Goal: Transaction & Acquisition: Book appointment/travel/reservation

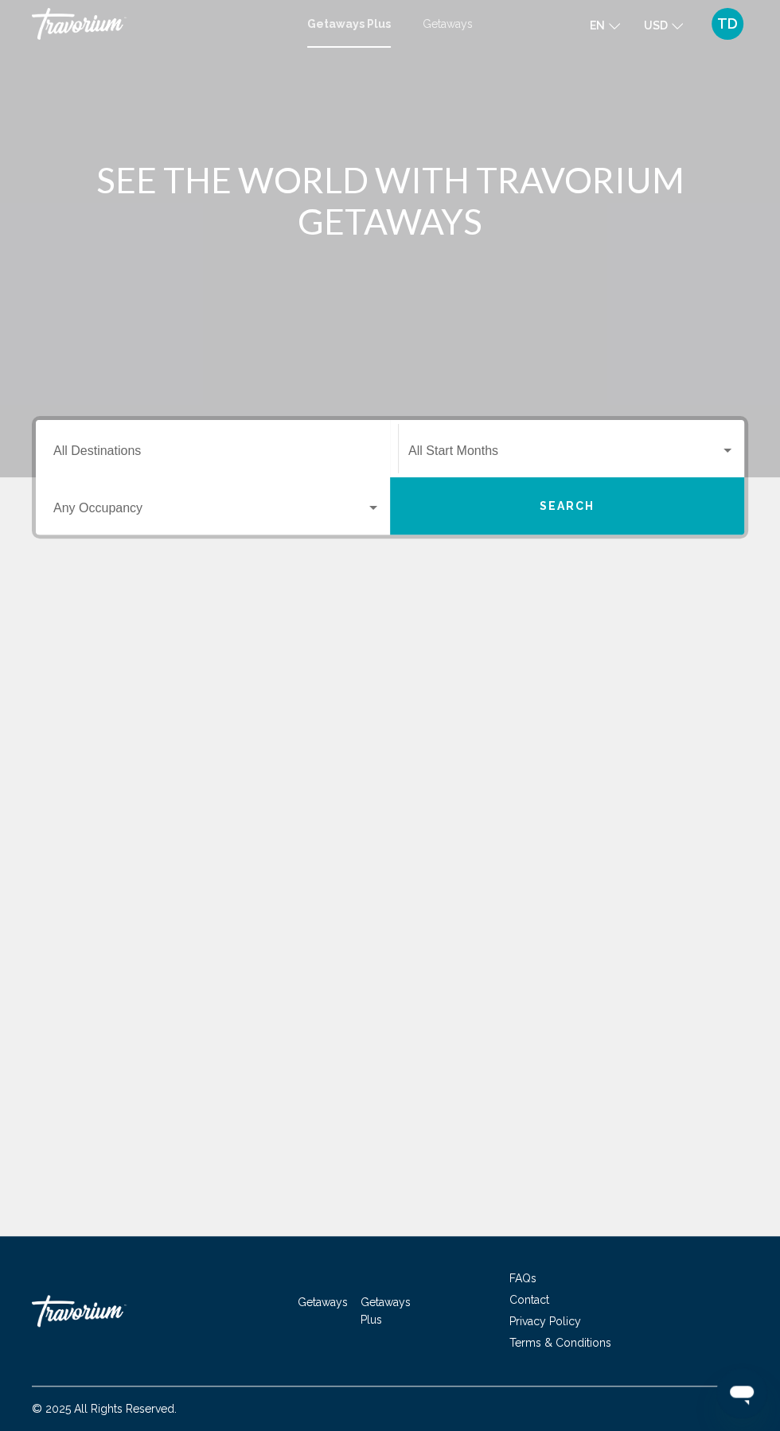
click at [722, 31] on span "TD" at bounding box center [727, 24] width 21 height 16
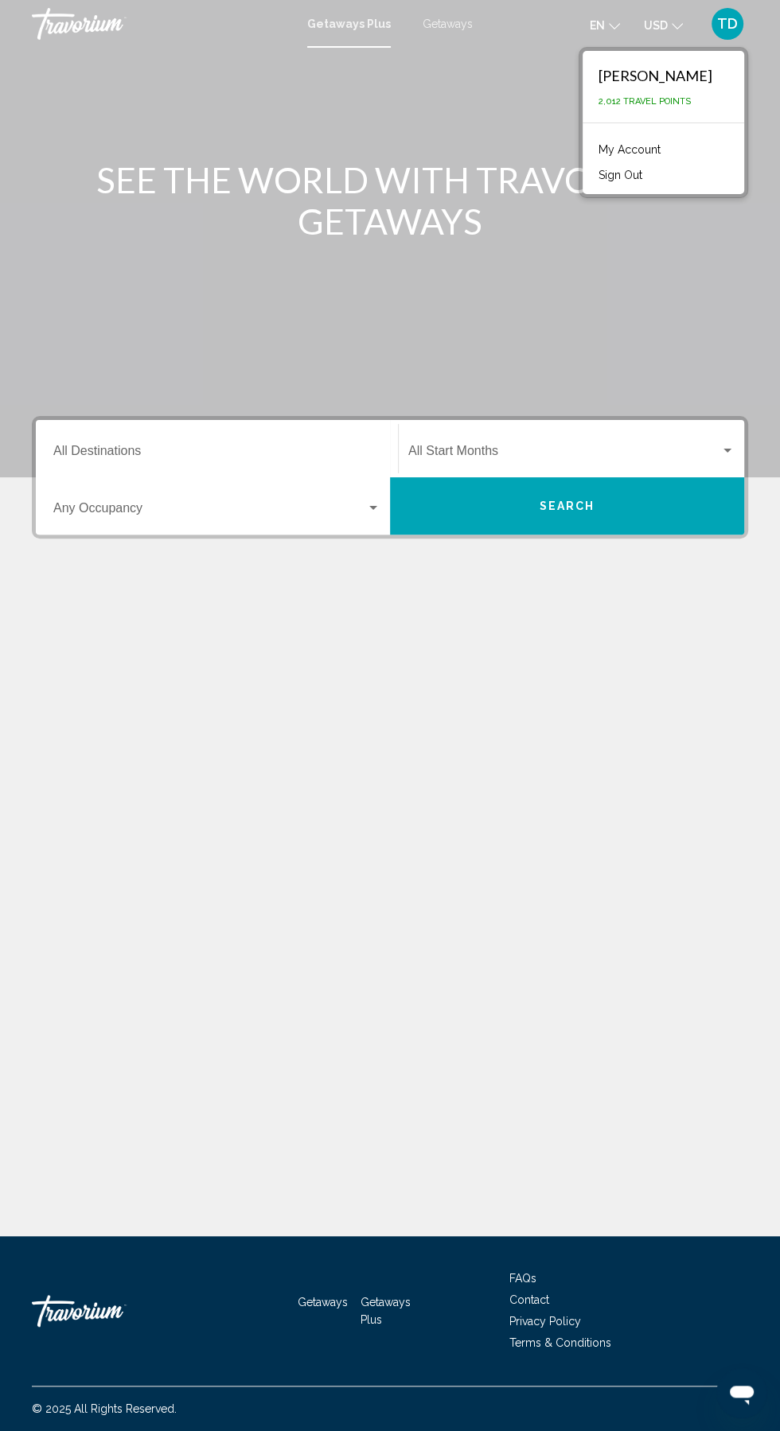
click at [665, 72] on div "[PERSON_NAME]" at bounding box center [655, 76] width 114 height 18
click at [657, 111] on div "[PERSON_NAME] 2,012 Travel Points" at bounding box center [662, 87] width 161 height 72
click at [640, 145] on link "My Account" at bounding box center [629, 149] width 78 height 21
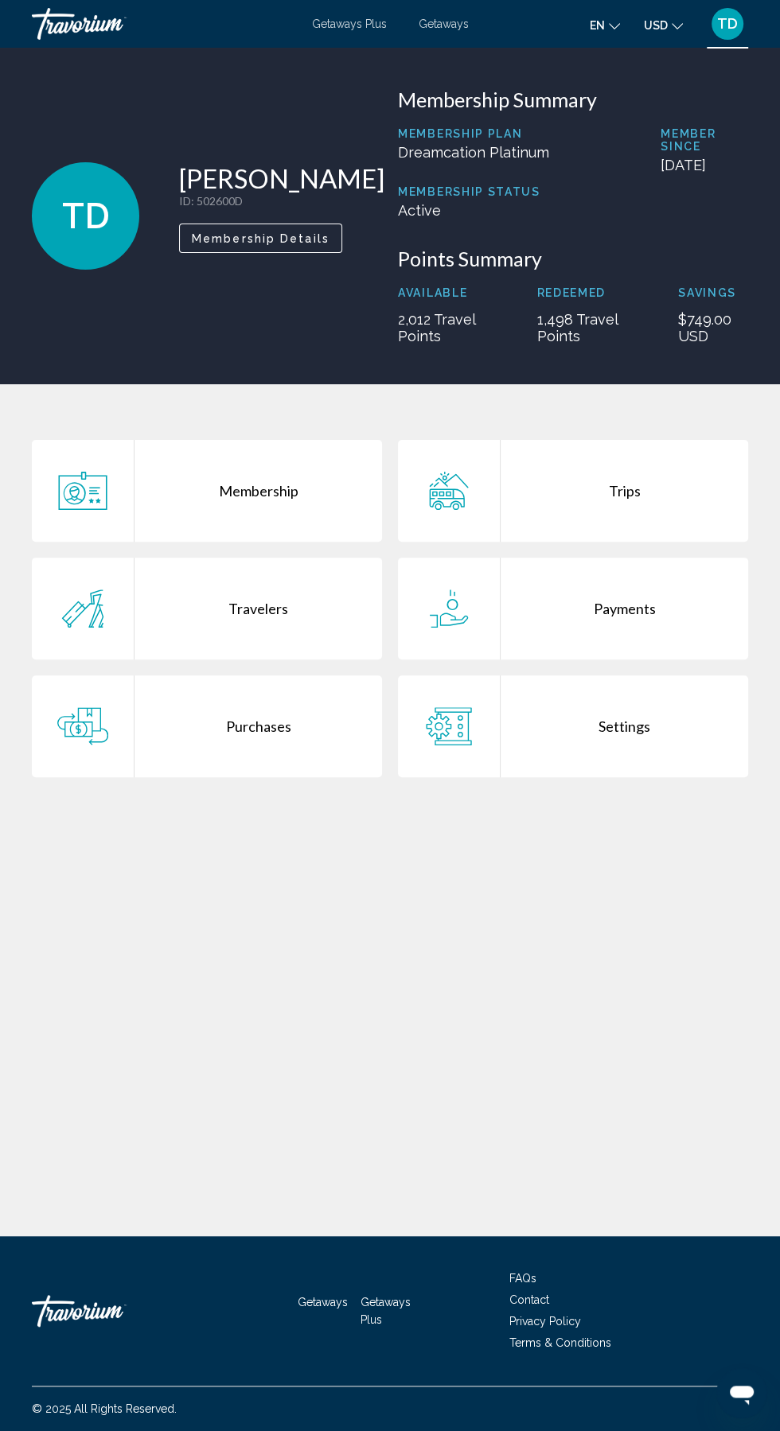
click at [658, 482] on div "Trips" at bounding box center [623, 491] width 247 height 102
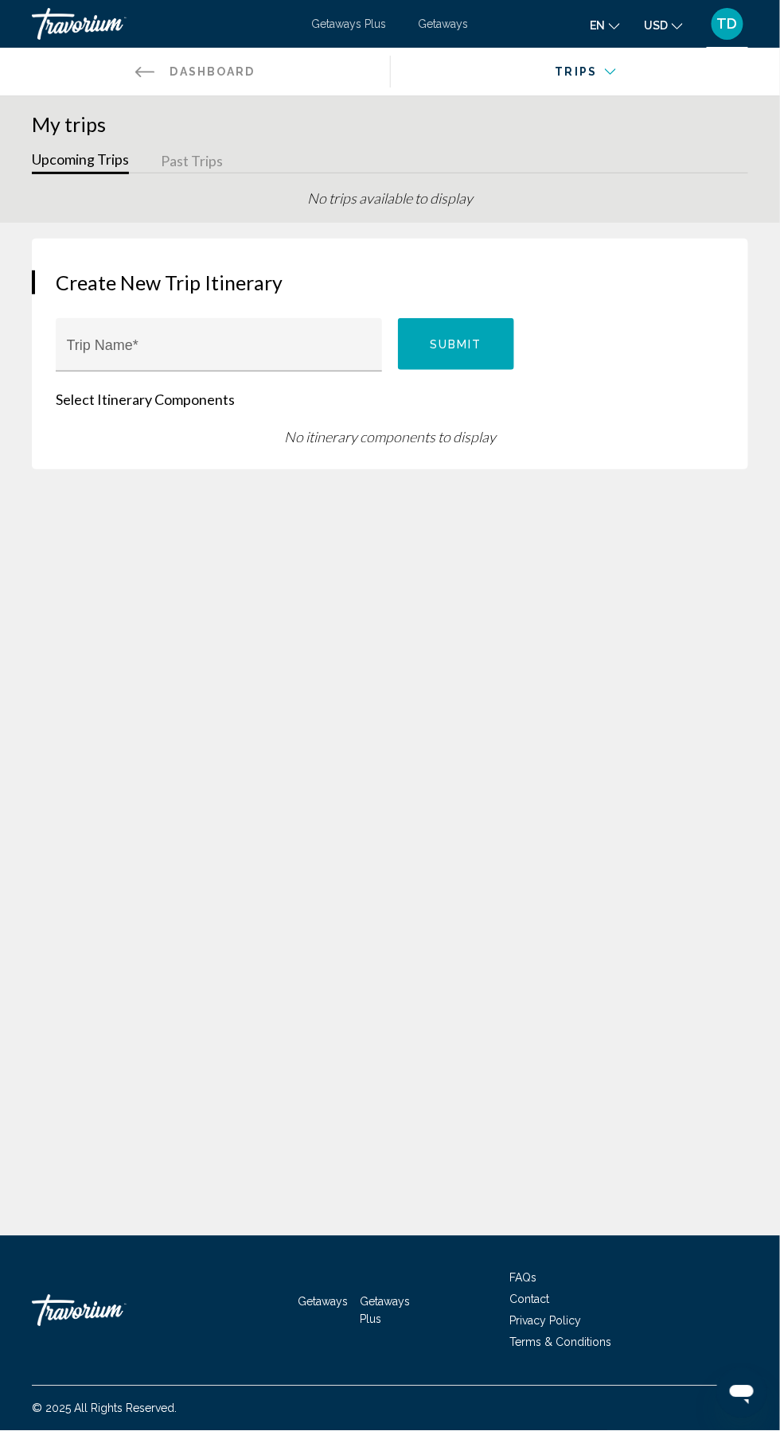
click at [210, 158] on button "Past Trips" at bounding box center [192, 162] width 62 height 25
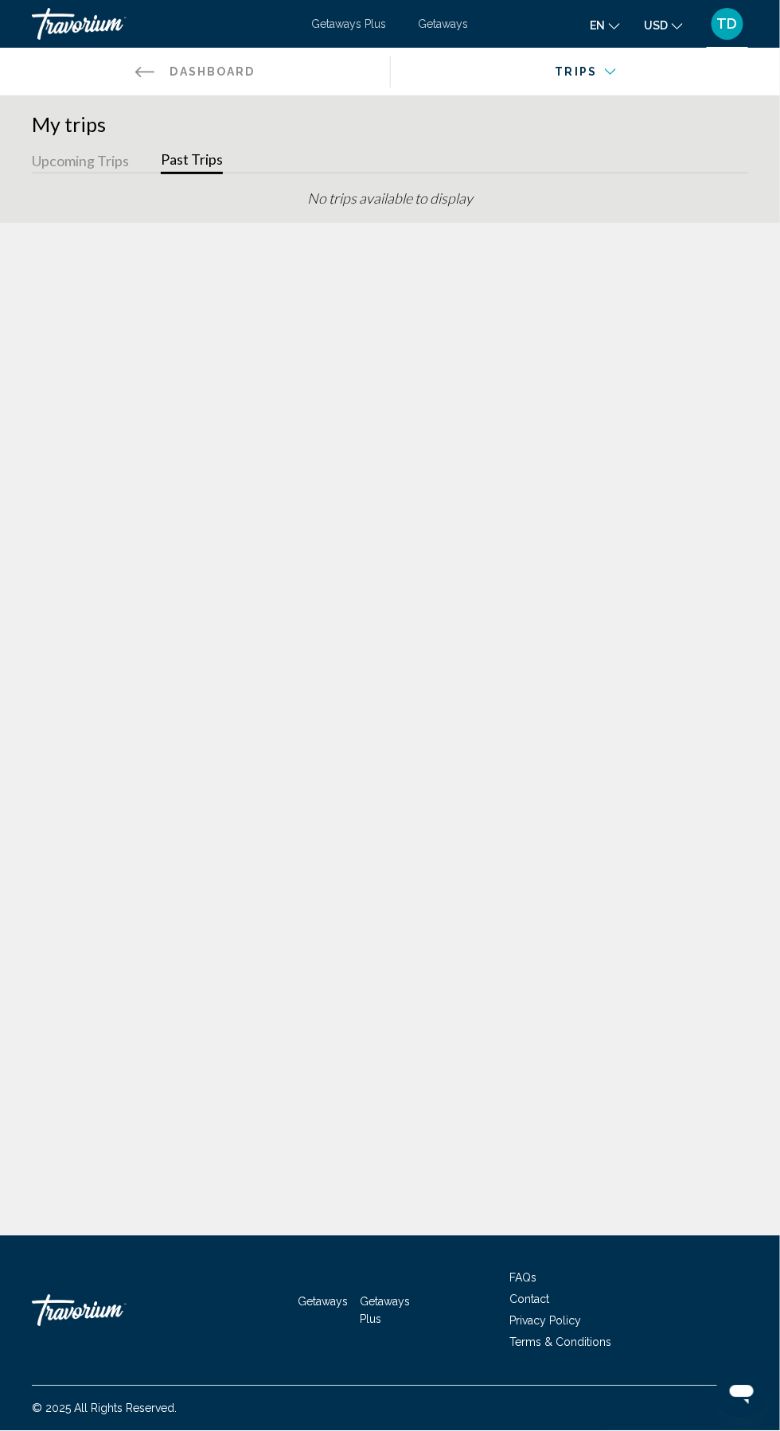
click at [99, 159] on button "Upcoming Trips" at bounding box center [80, 162] width 97 height 25
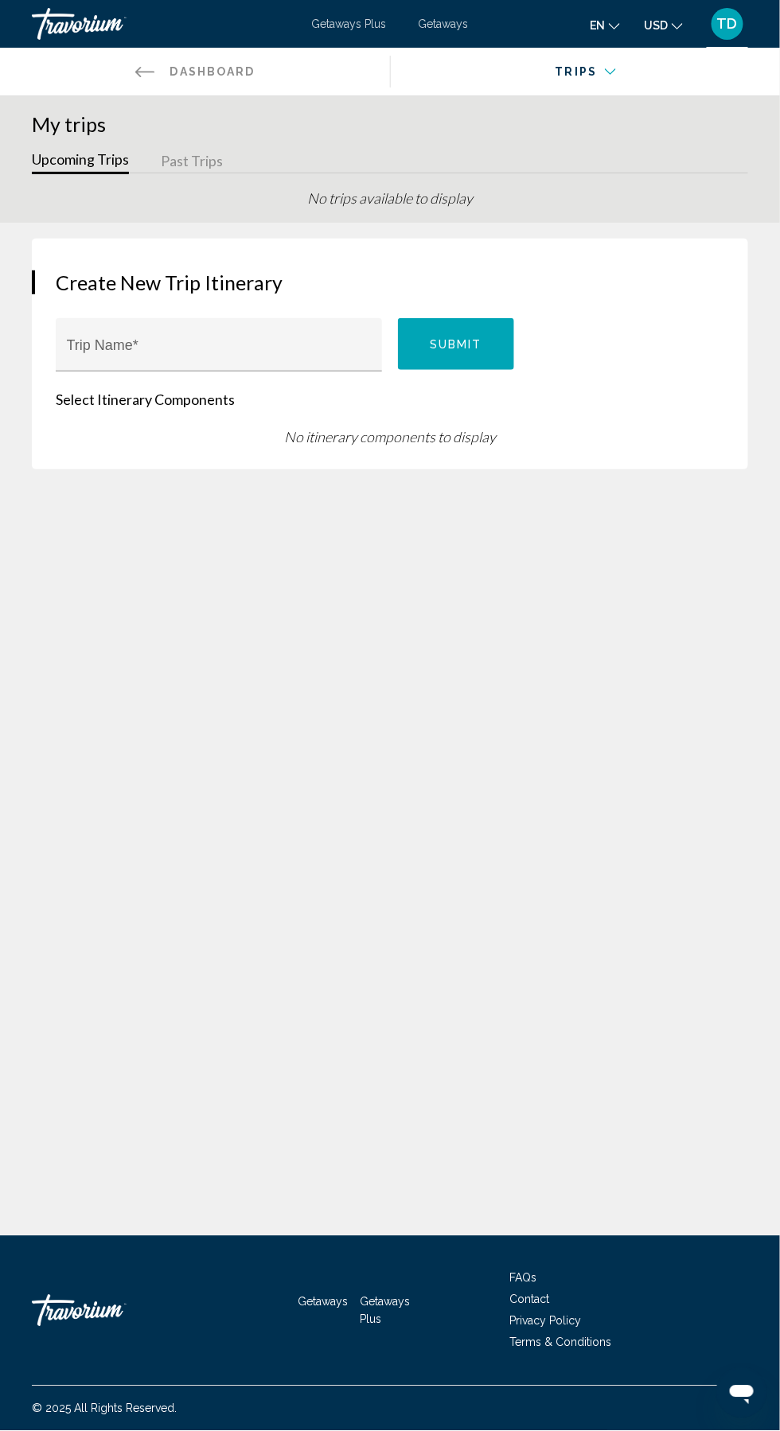
click at [590, 80] on div "Main content" at bounding box center [579, 82] width 354 height 16
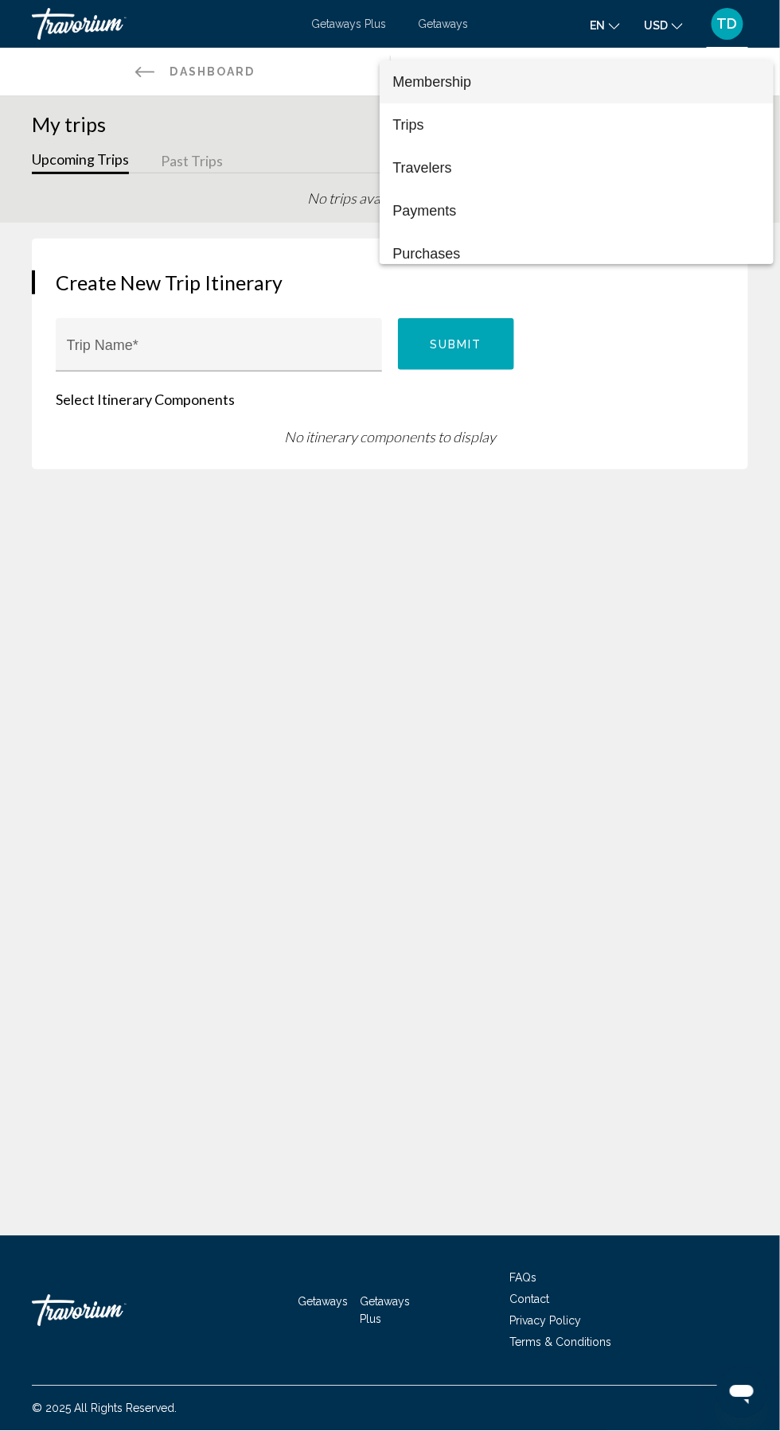
click at [656, 691] on div at bounding box center [390, 715] width 780 height 1431
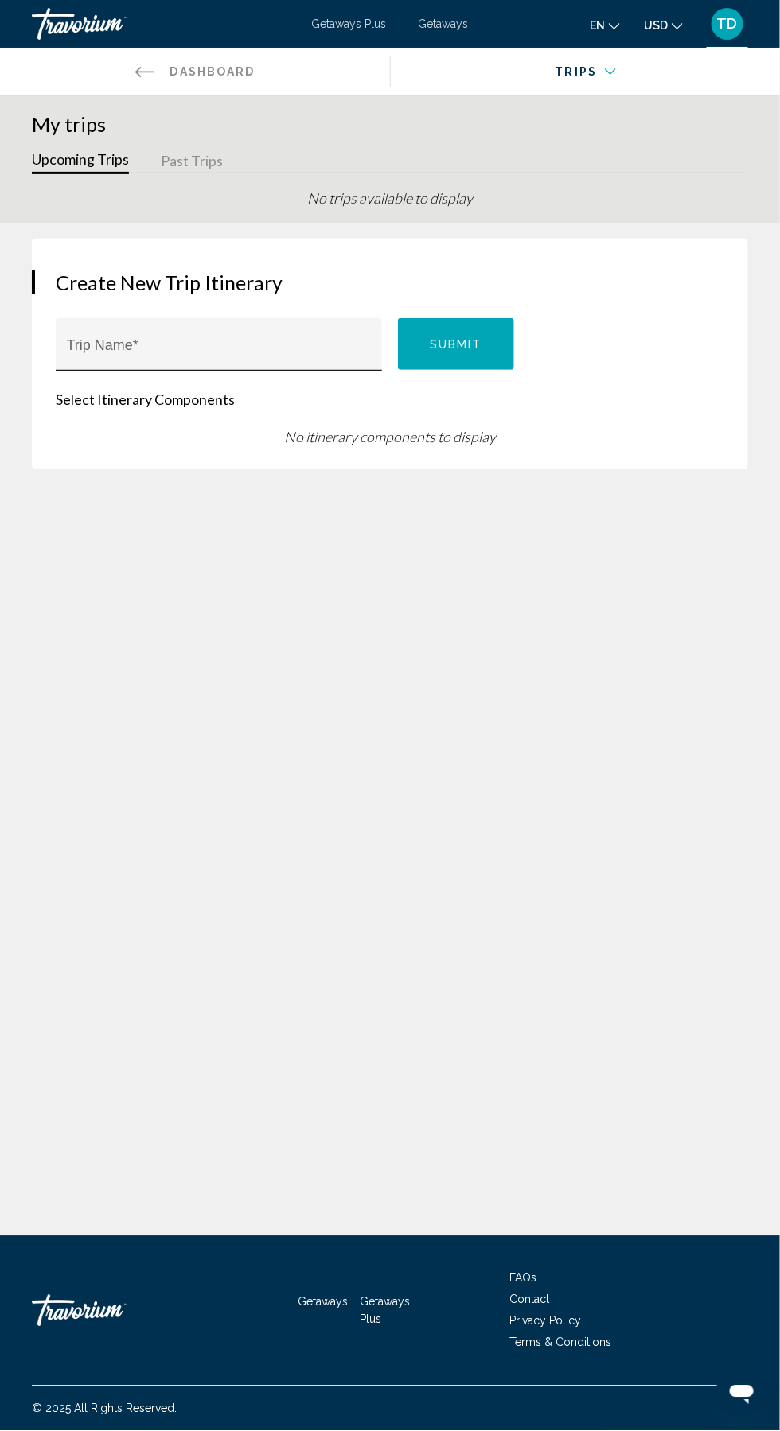
click at [282, 351] on input "Trip Name *" at bounding box center [219, 352] width 305 height 16
click at [735, 30] on span "TD" at bounding box center [727, 24] width 21 height 16
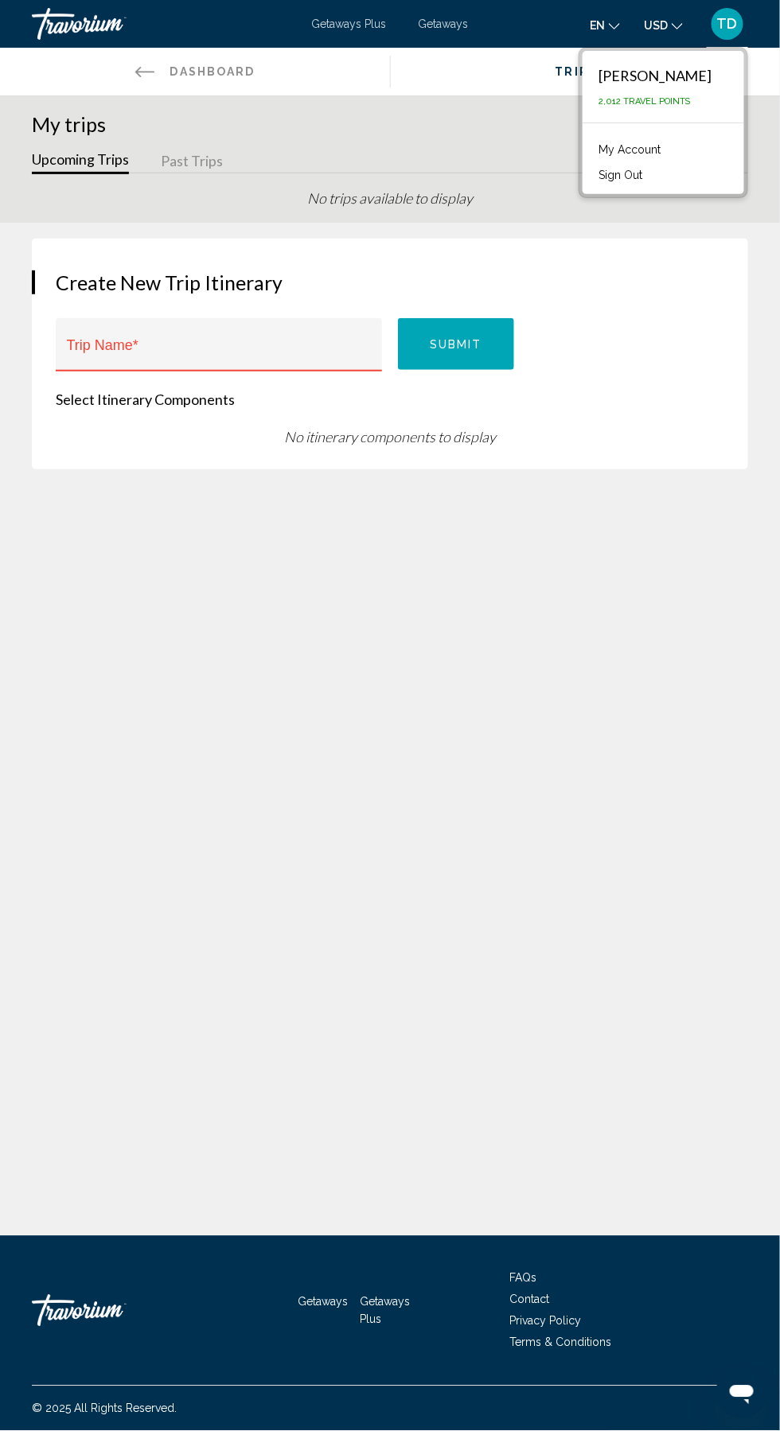
click at [631, 155] on link "My Account" at bounding box center [629, 149] width 78 height 21
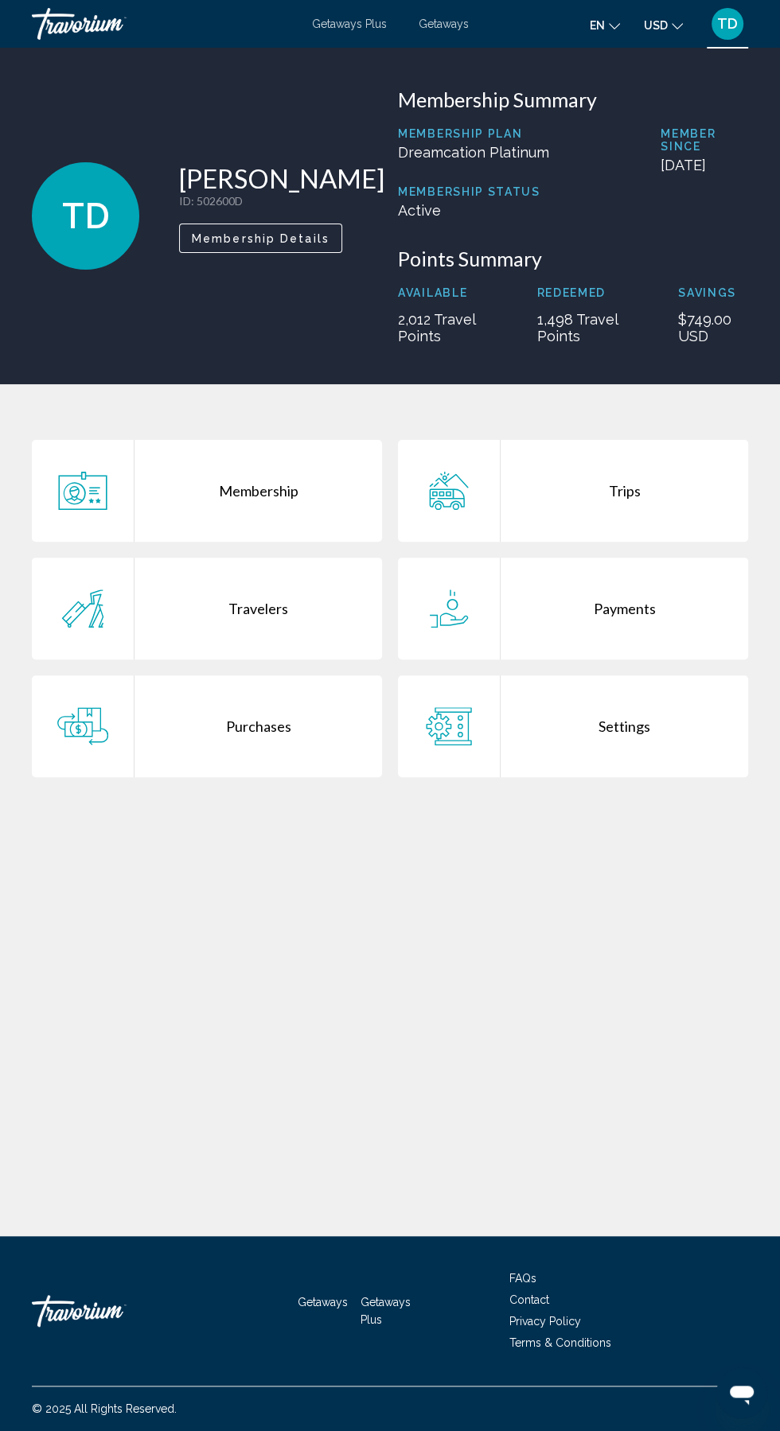
click at [283, 733] on div "Purchases" at bounding box center [257, 726] width 247 height 102
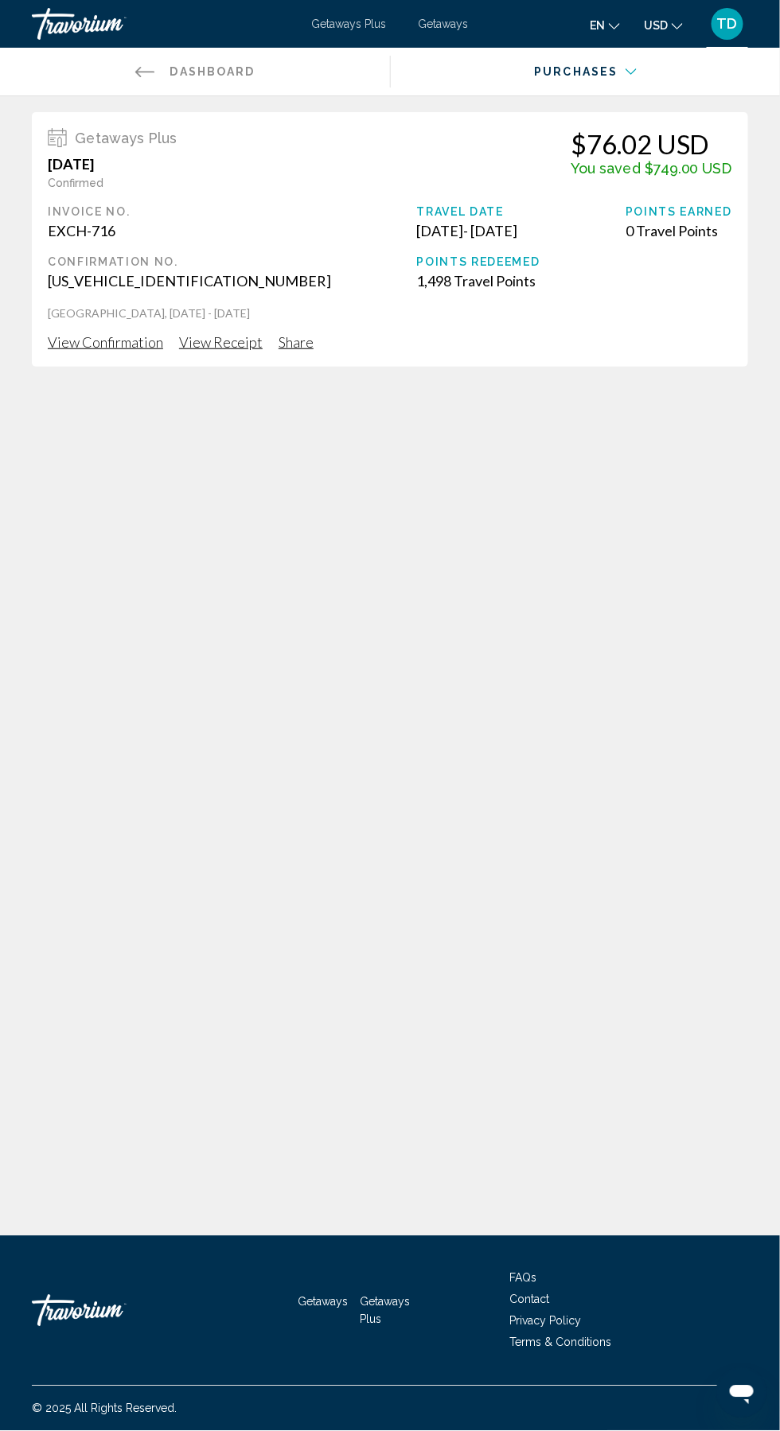
click at [219, 341] on span "View Receipt" at bounding box center [221, 342] width 84 height 18
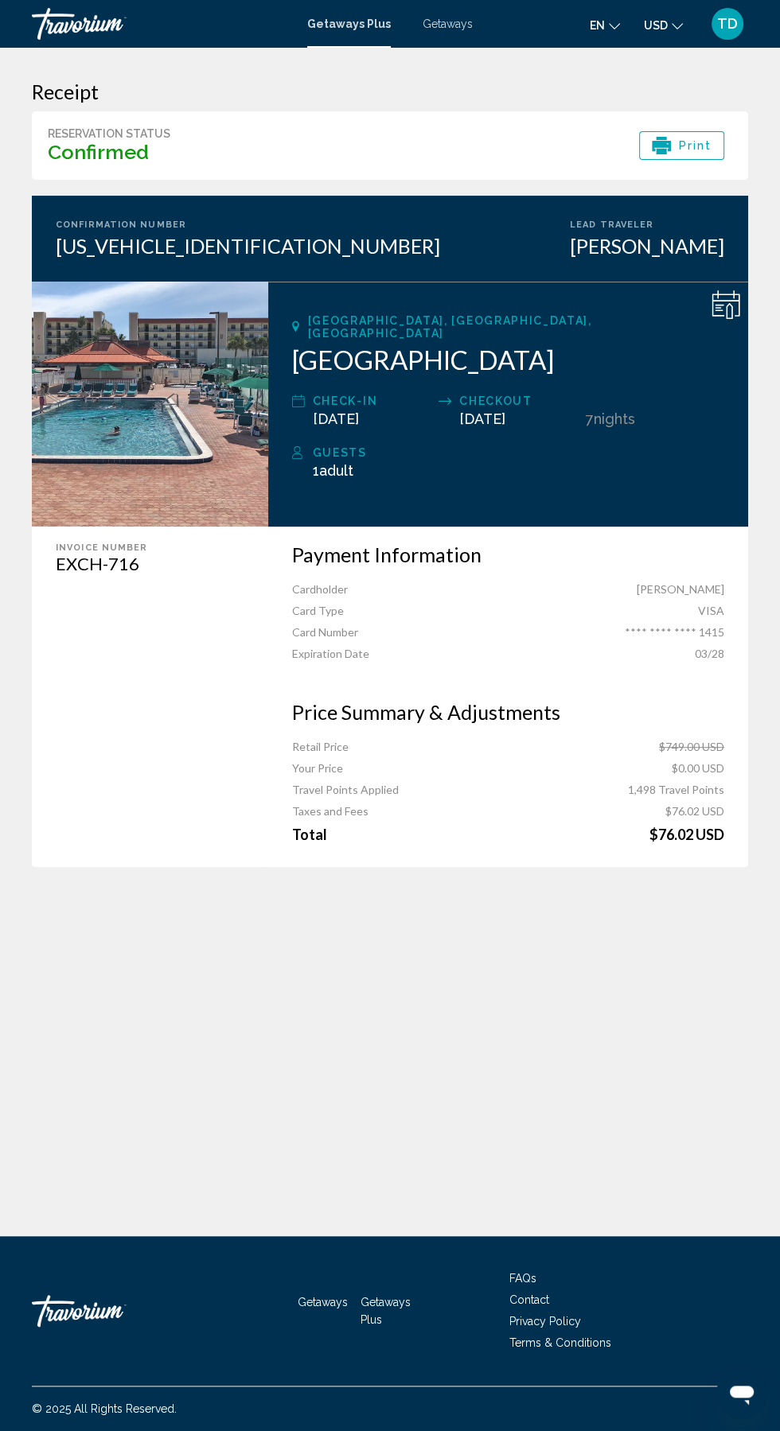
click at [570, 344] on h2 "[GEOGRAPHIC_DATA]" at bounding box center [508, 360] width 432 height 32
click at [471, 349] on h2 "[GEOGRAPHIC_DATA]" at bounding box center [508, 360] width 432 height 32
click at [501, 354] on h2 "[GEOGRAPHIC_DATA]" at bounding box center [508, 360] width 432 height 32
click at [197, 234] on div "[US_VEHICLE_IDENTIFICATION_NUMBER]" at bounding box center [248, 246] width 384 height 24
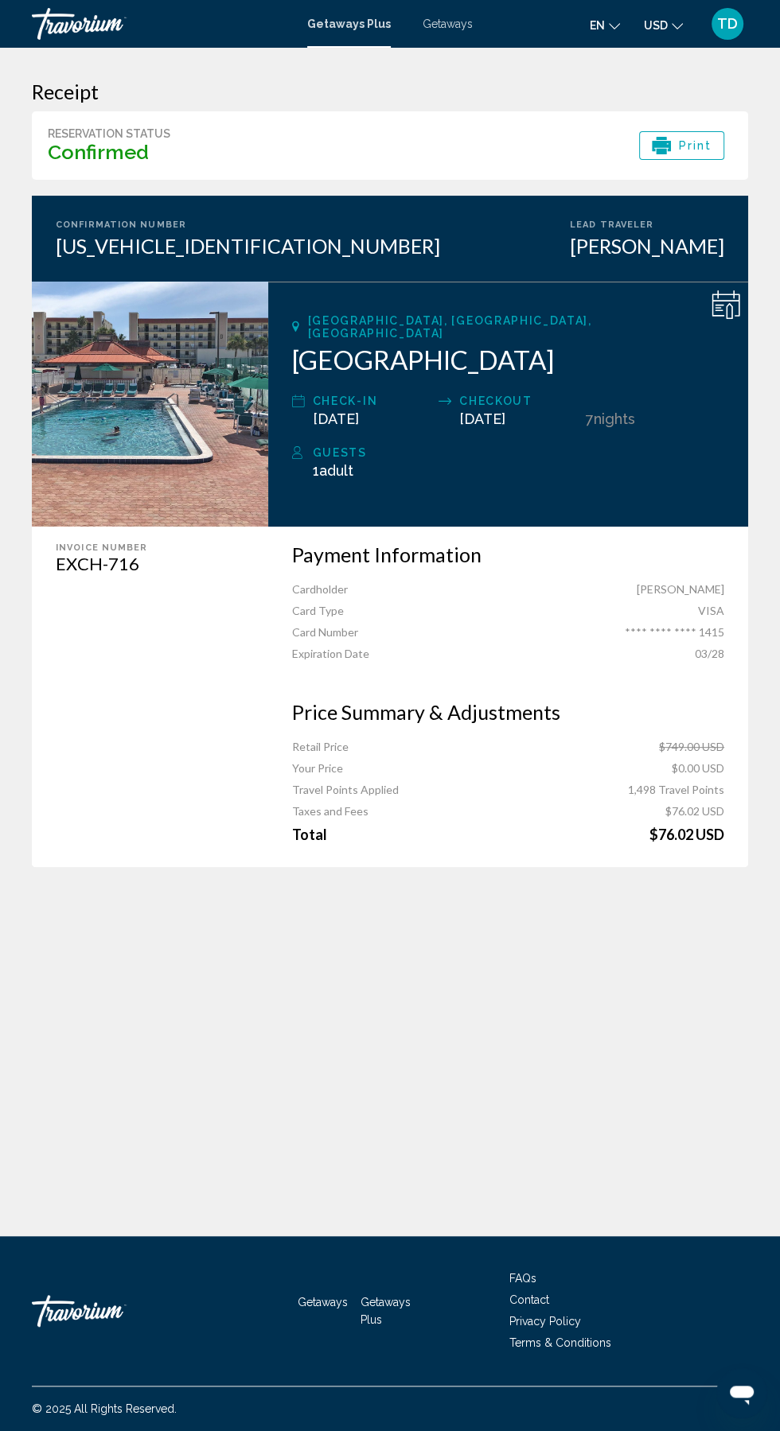
click at [208, 234] on div "[US_VEHICLE_IDENTIFICATION_NUMBER]" at bounding box center [248, 246] width 384 height 24
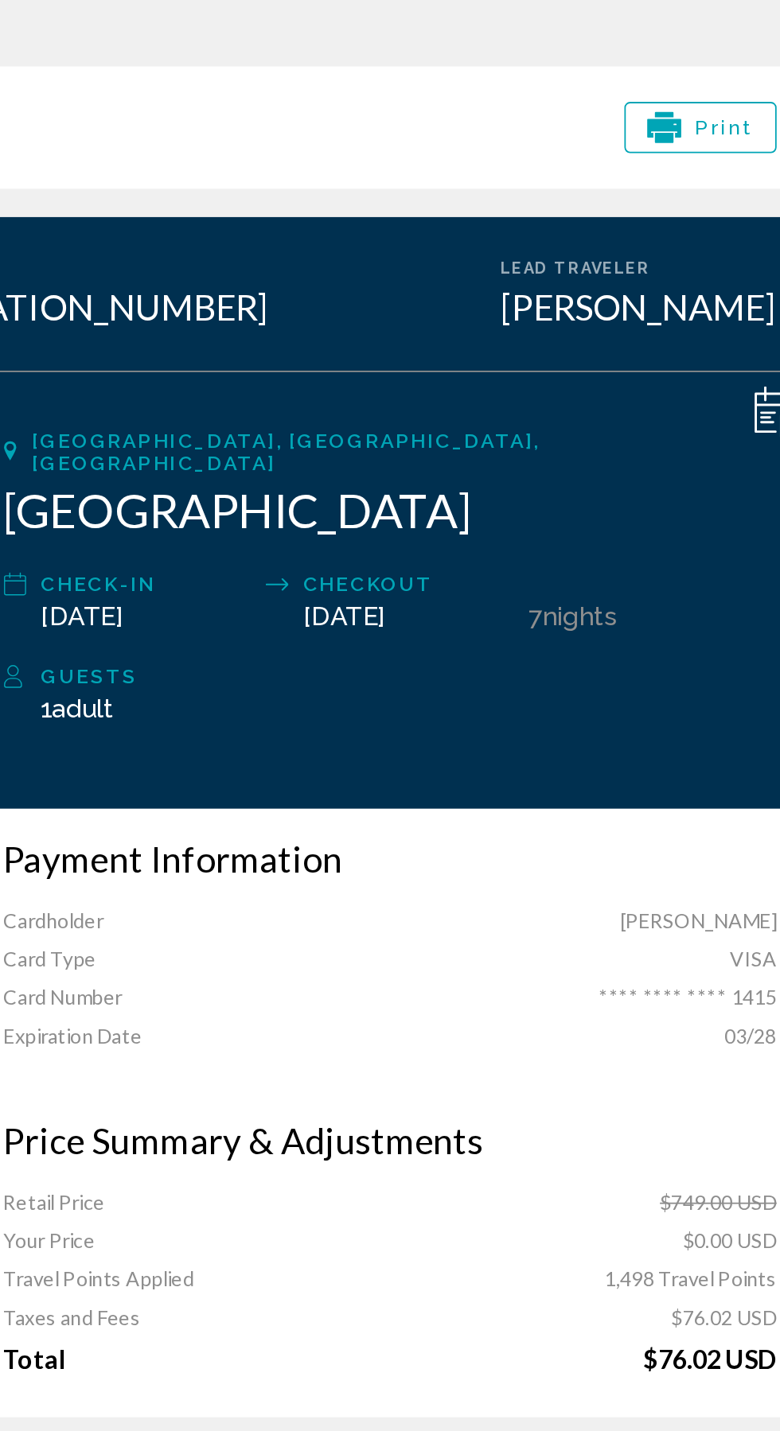
click at [529, 438] on div "[GEOGRAPHIC_DATA], [GEOGRAPHIC_DATA], [GEOGRAPHIC_DATA] [GEOGRAPHIC_DATA] & Rac…" at bounding box center [508, 404] width 480 height 245
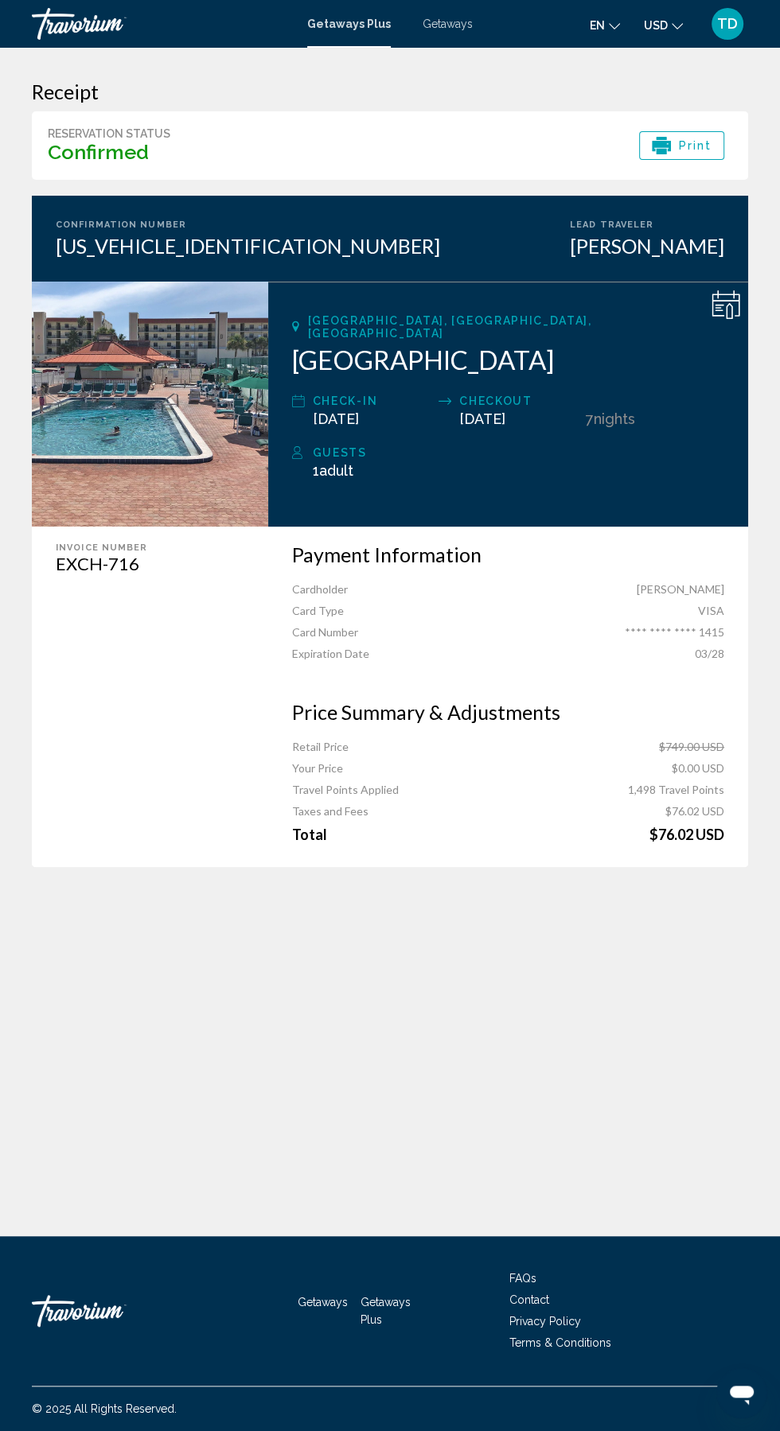
scroll to position [18, 0]
click at [729, 291] on icon "Main content" at bounding box center [725, 304] width 29 height 29
click at [732, 282] on div "[GEOGRAPHIC_DATA], [GEOGRAPHIC_DATA], [GEOGRAPHIC_DATA] [GEOGRAPHIC_DATA] & Rac…" at bounding box center [508, 404] width 480 height 245
click at [687, 132] on span "Print" at bounding box center [695, 145] width 33 height 27
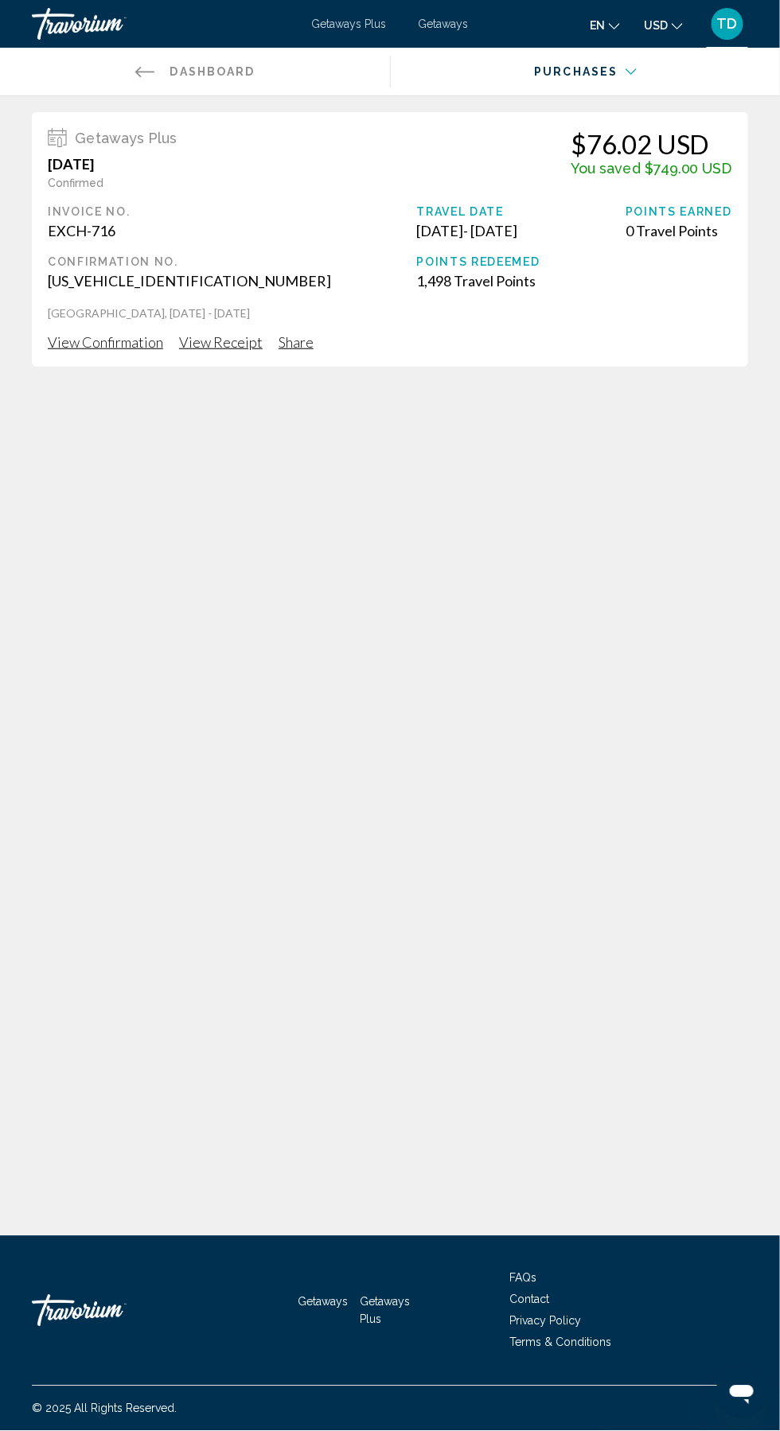
click at [115, 340] on span "View Confirmation" at bounding box center [105, 342] width 115 height 18
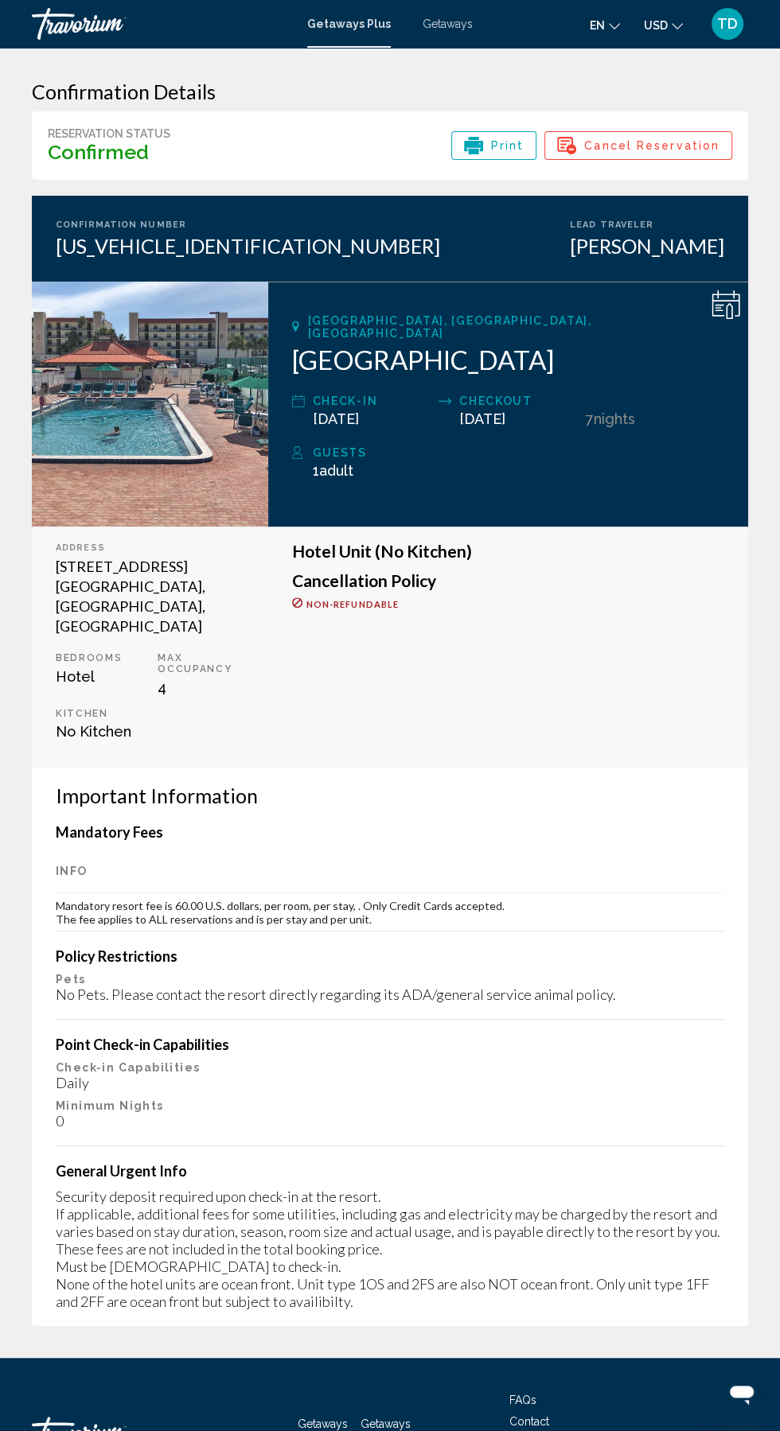
click at [340, 479] on span "Adult" at bounding box center [336, 470] width 34 height 17
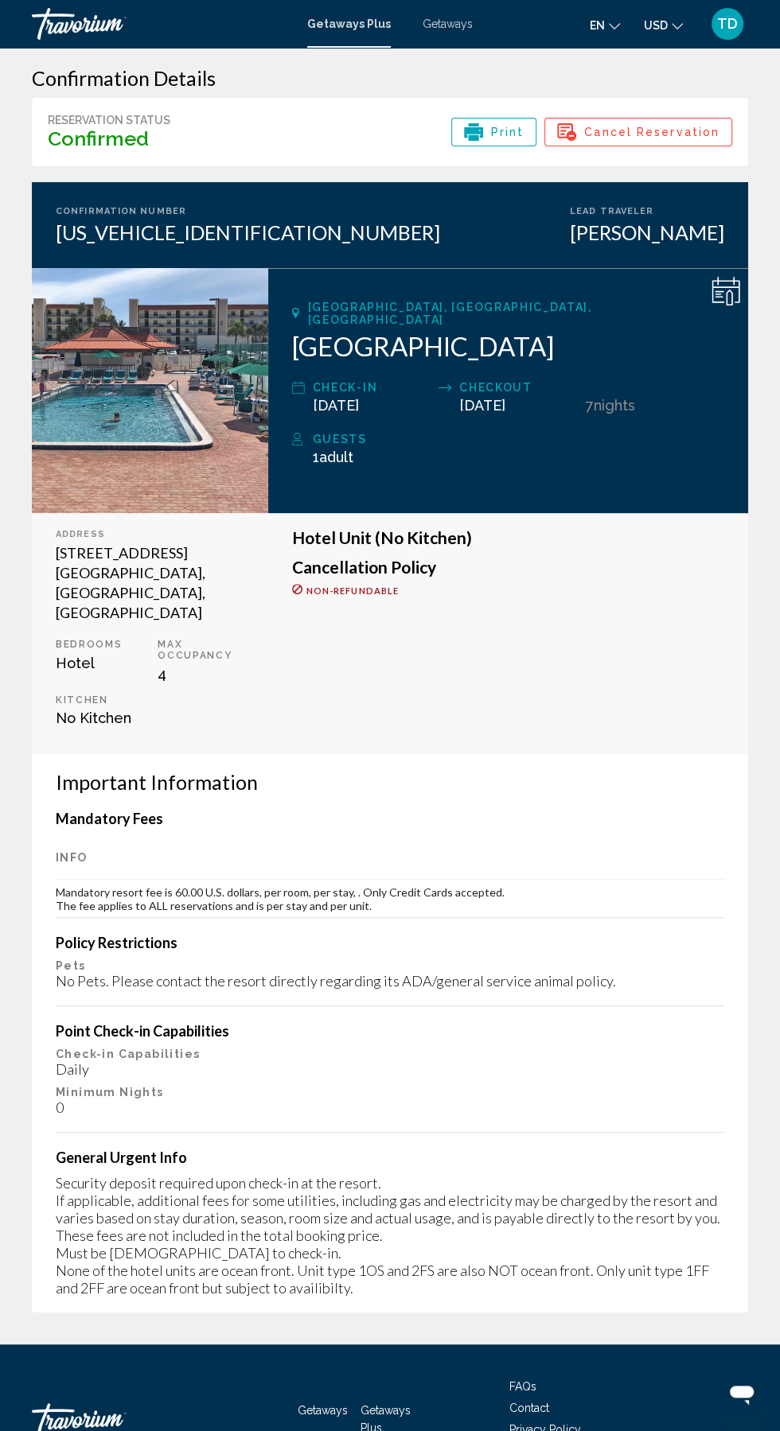
scroll to position [10, 0]
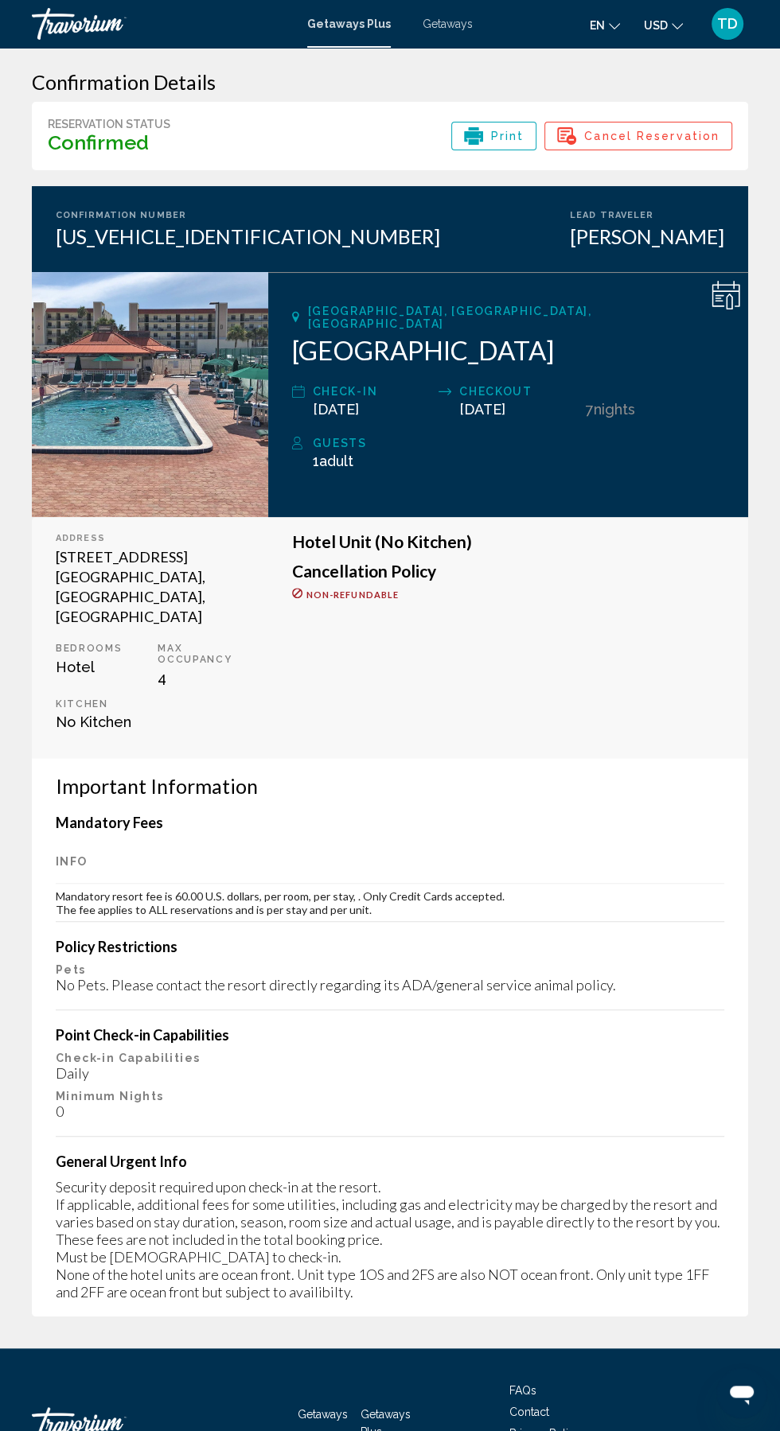
click at [733, 290] on icon "Main content" at bounding box center [726, 294] width 28 height 26
click at [718, 295] on icon "Main content" at bounding box center [718, 296] width 9 height 2
click at [712, 298] on icon "Main content" at bounding box center [726, 294] width 28 height 26
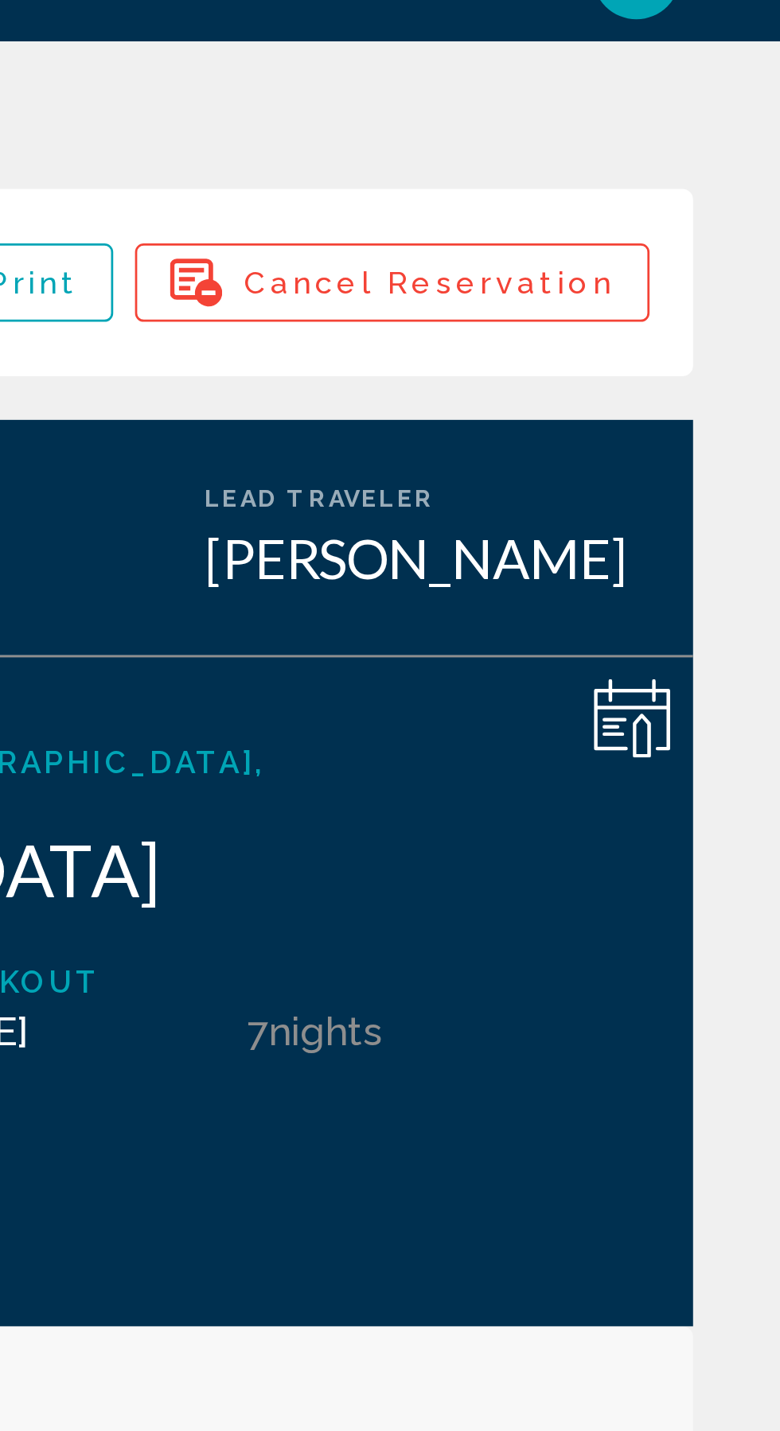
click at [763, 138] on div "Confirmation Details Reservation Status Confirmed Print Cancel Reservation Conf…" at bounding box center [390, 693] width 780 height 1310
click at [718, 298] on icon "Main content" at bounding box center [725, 295] width 29 height 29
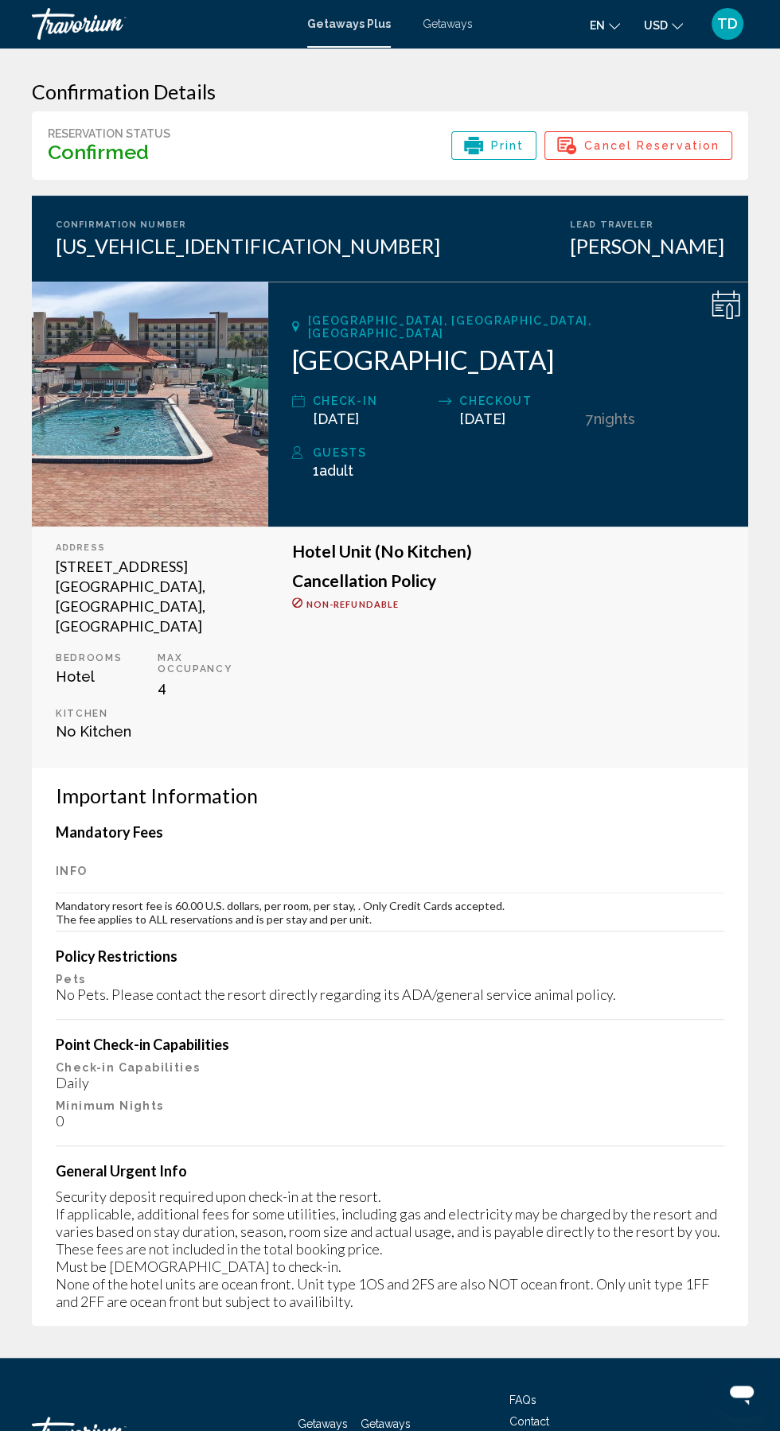
scroll to position [106, 0]
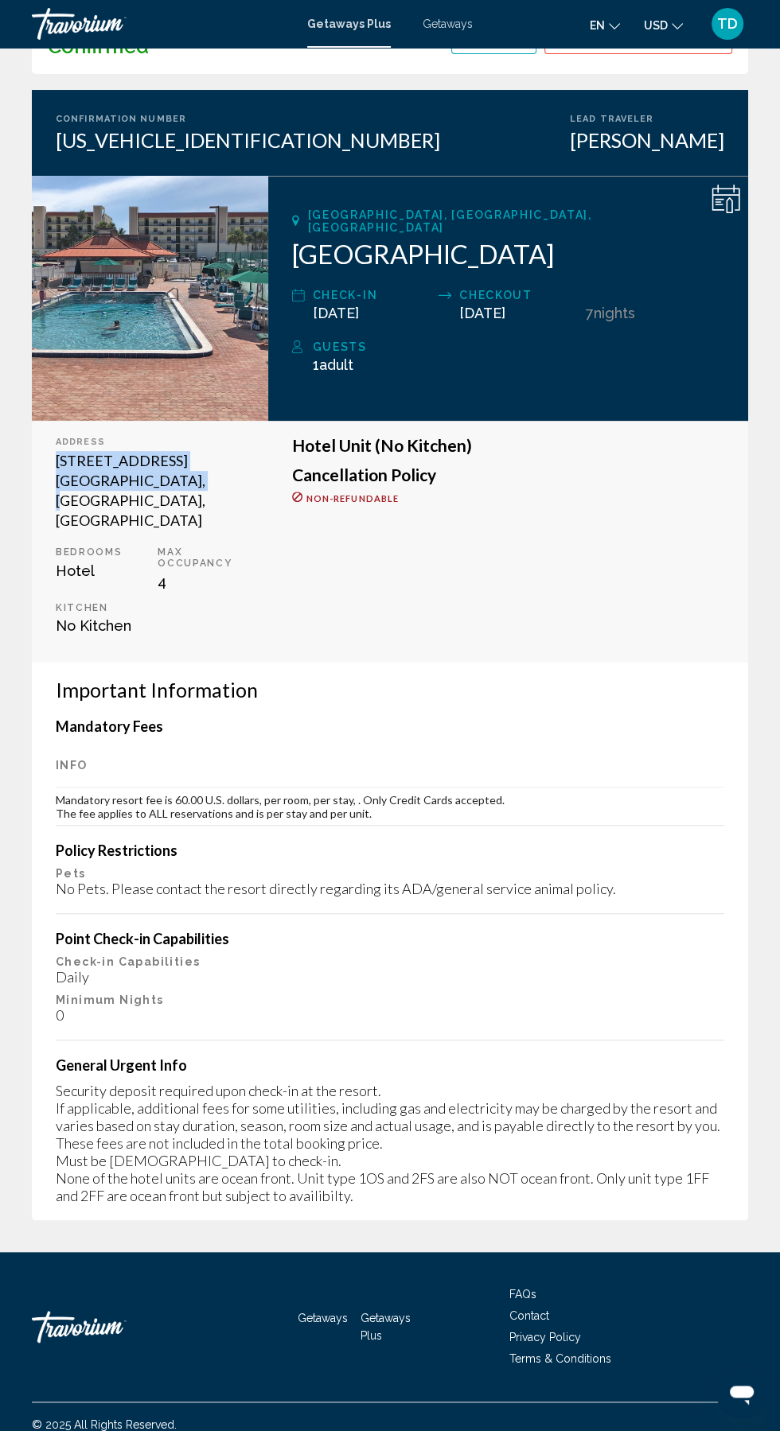
copy div "[STREET_ADDRESS]"
click at [371, 1426] on div "© 2025 All Rights Reserved." at bounding box center [390, 1425] width 716 height 45
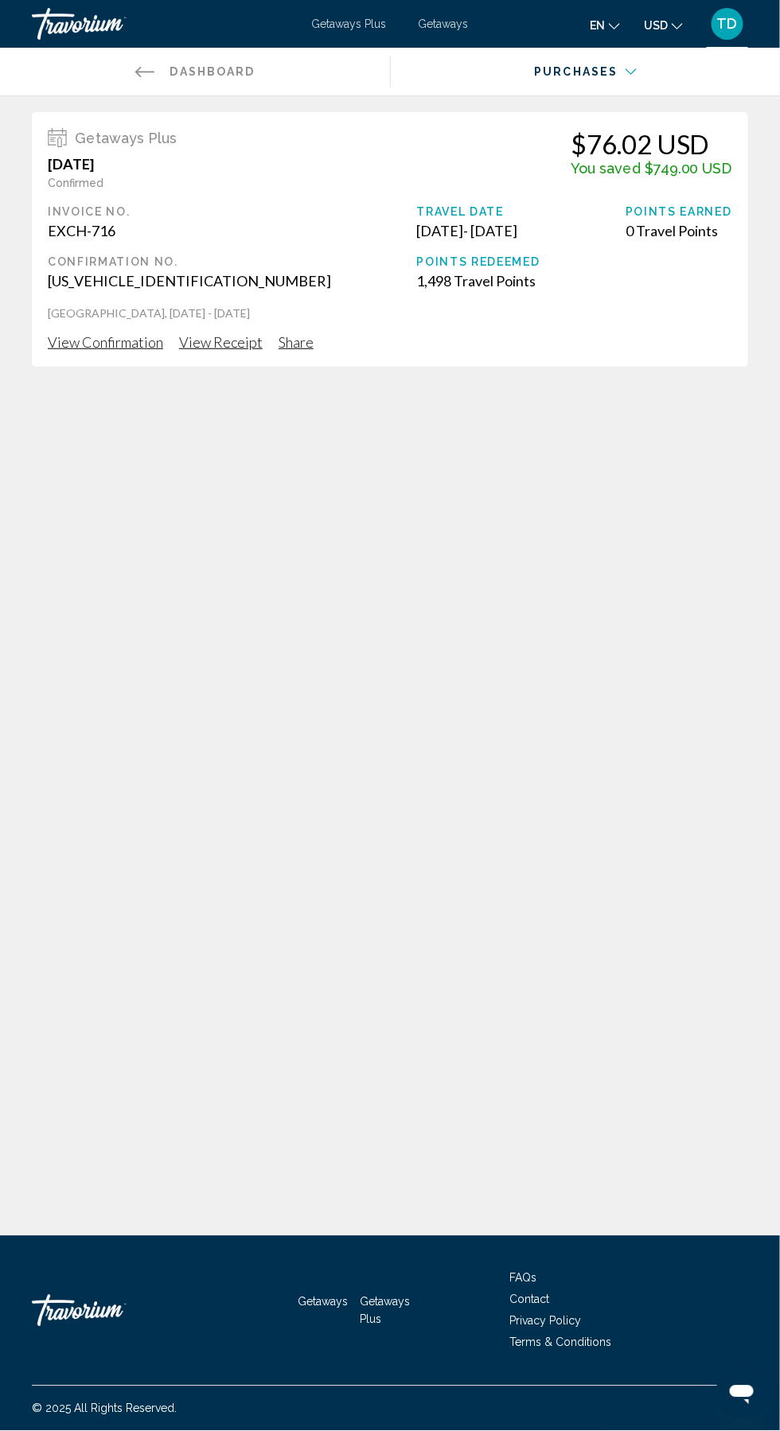
click at [294, 344] on span "Share" at bounding box center [295, 342] width 35 height 18
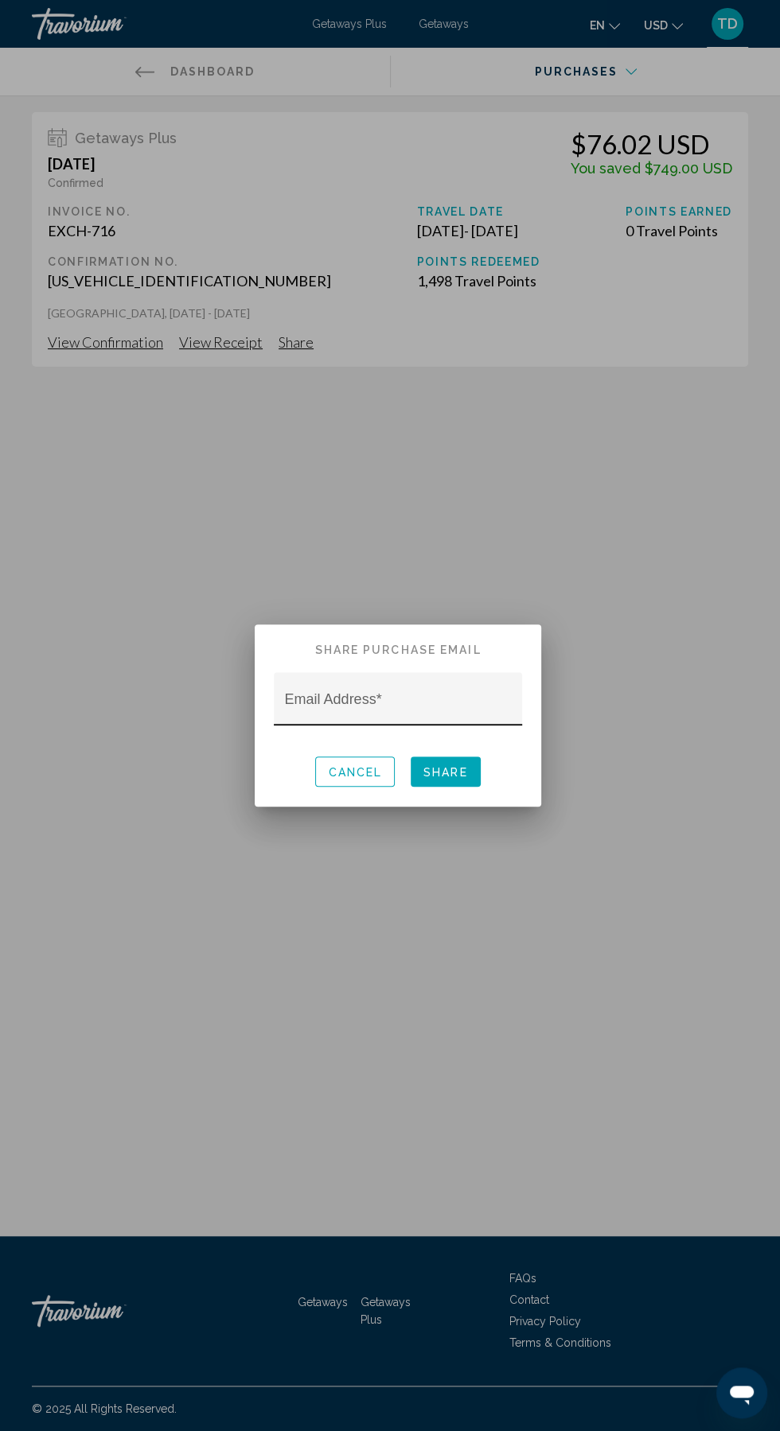
click at [430, 703] on input "Email Address *" at bounding box center [398, 706] width 227 height 16
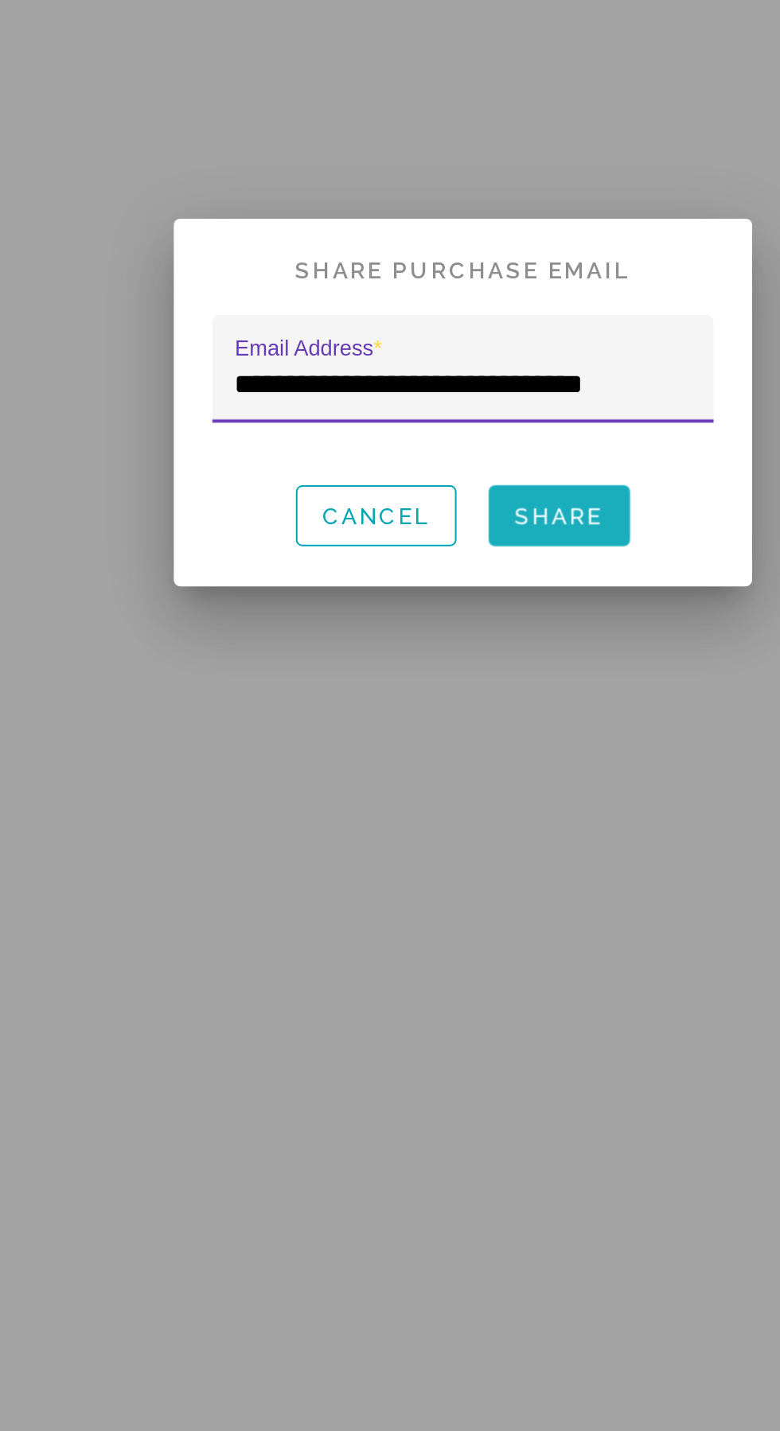
type input "**********"
click at [468, 769] on button "Share" at bounding box center [446, 771] width 70 height 29
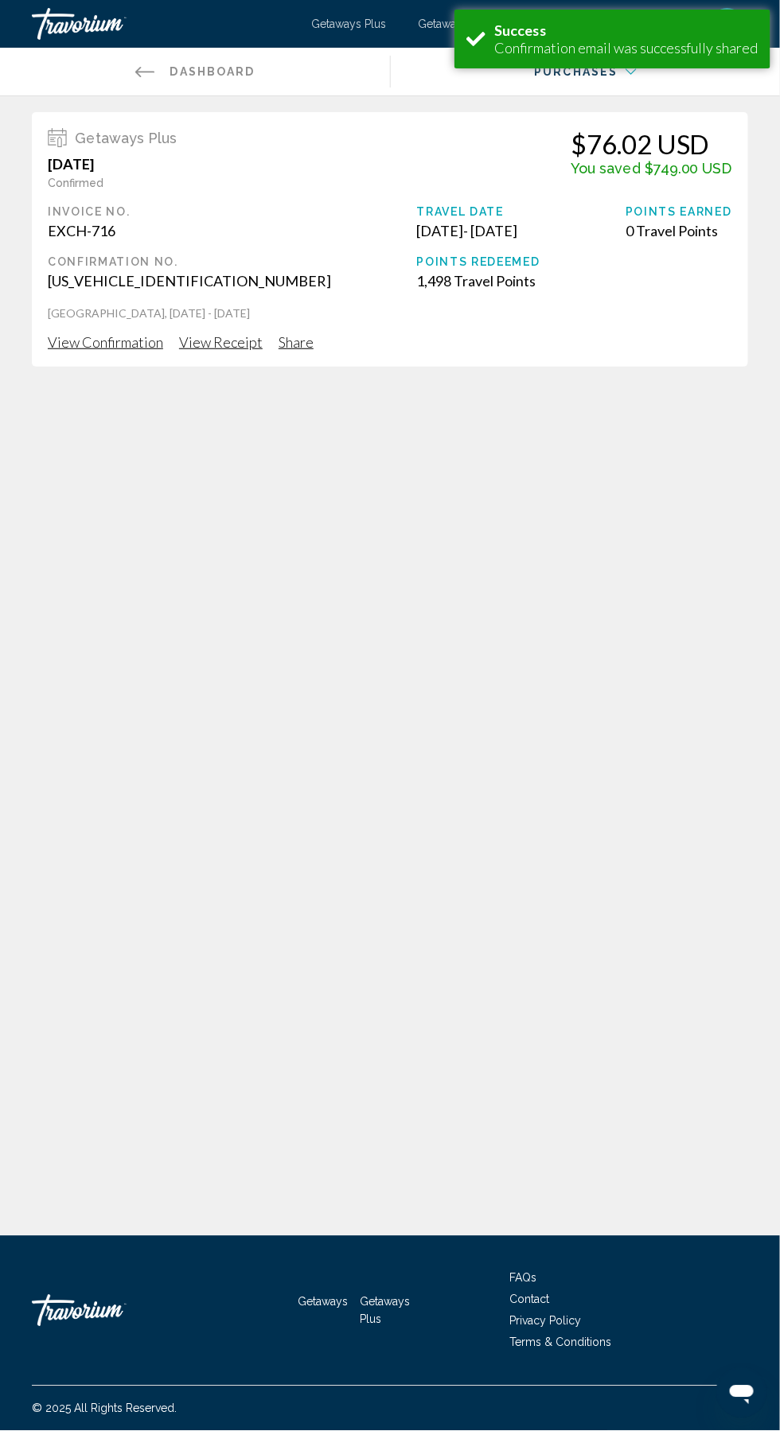
click at [344, 20] on span "Getaways Plus" at bounding box center [349, 24] width 75 height 13
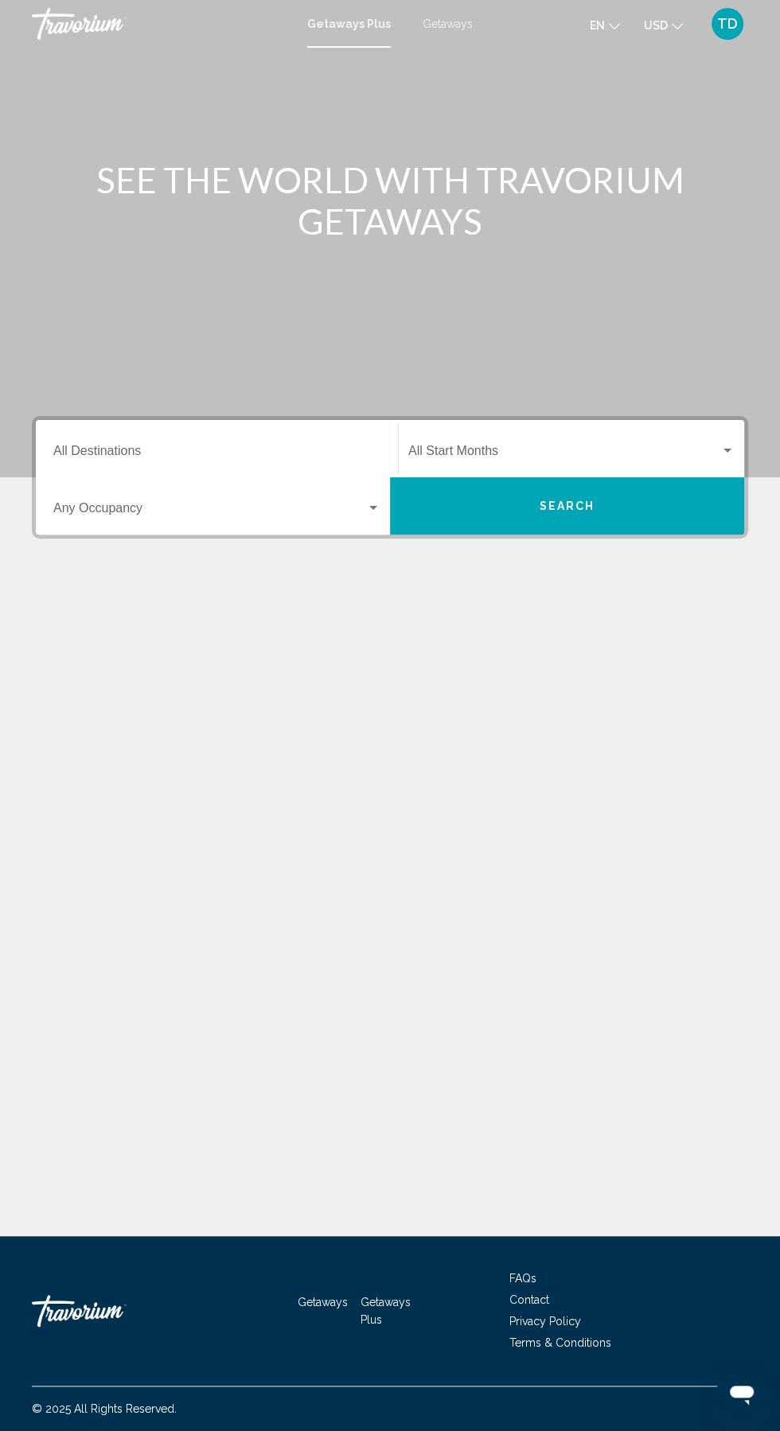
click at [280, 453] on input "Destination All Destinations" at bounding box center [216, 454] width 327 height 14
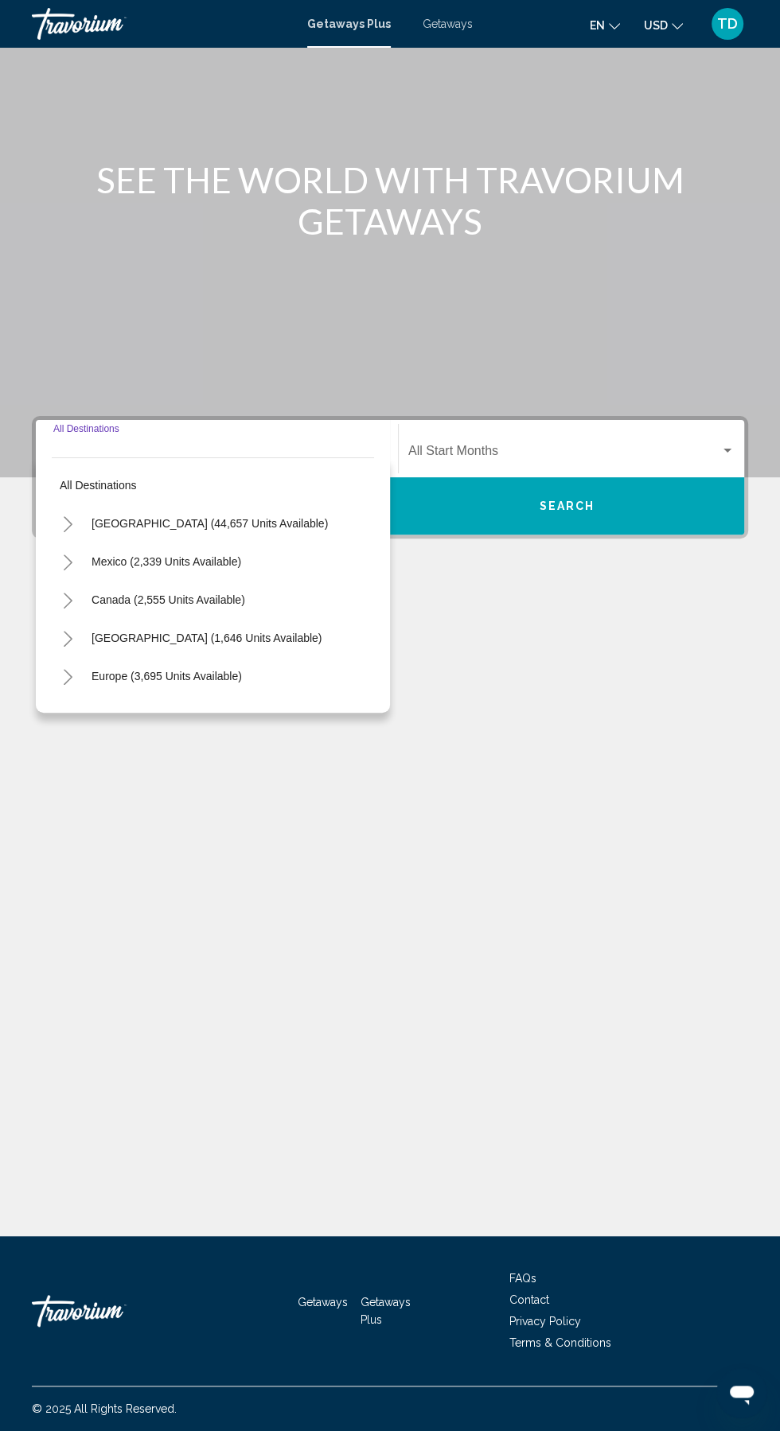
scroll to position [106, 0]
click at [91, 517] on span "[GEOGRAPHIC_DATA] (44,657 units available)" at bounding box center [209, 523] width 236 height 13
type input "**********"
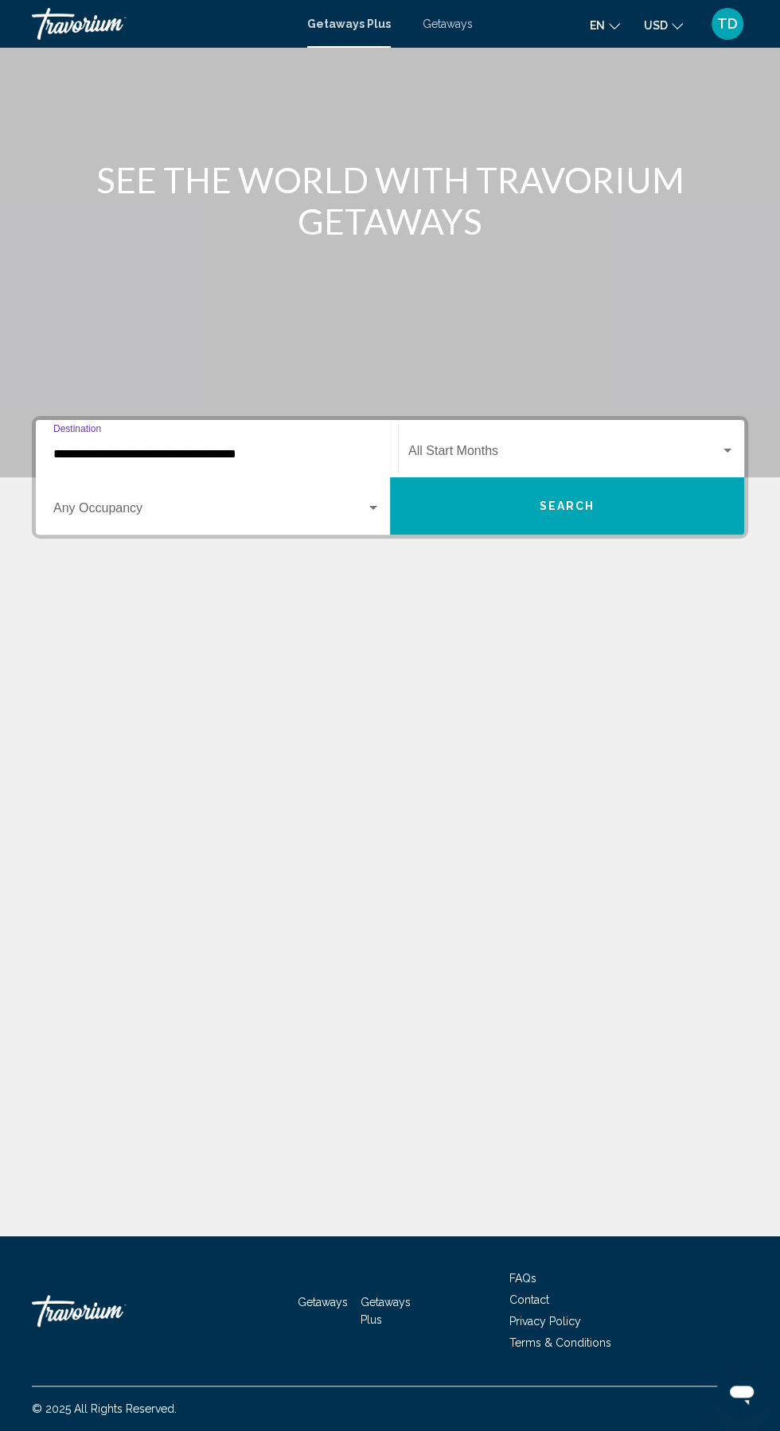
click at [611, 447] on span "Search widget" at bounding box center [564, 454] width 312 height 14
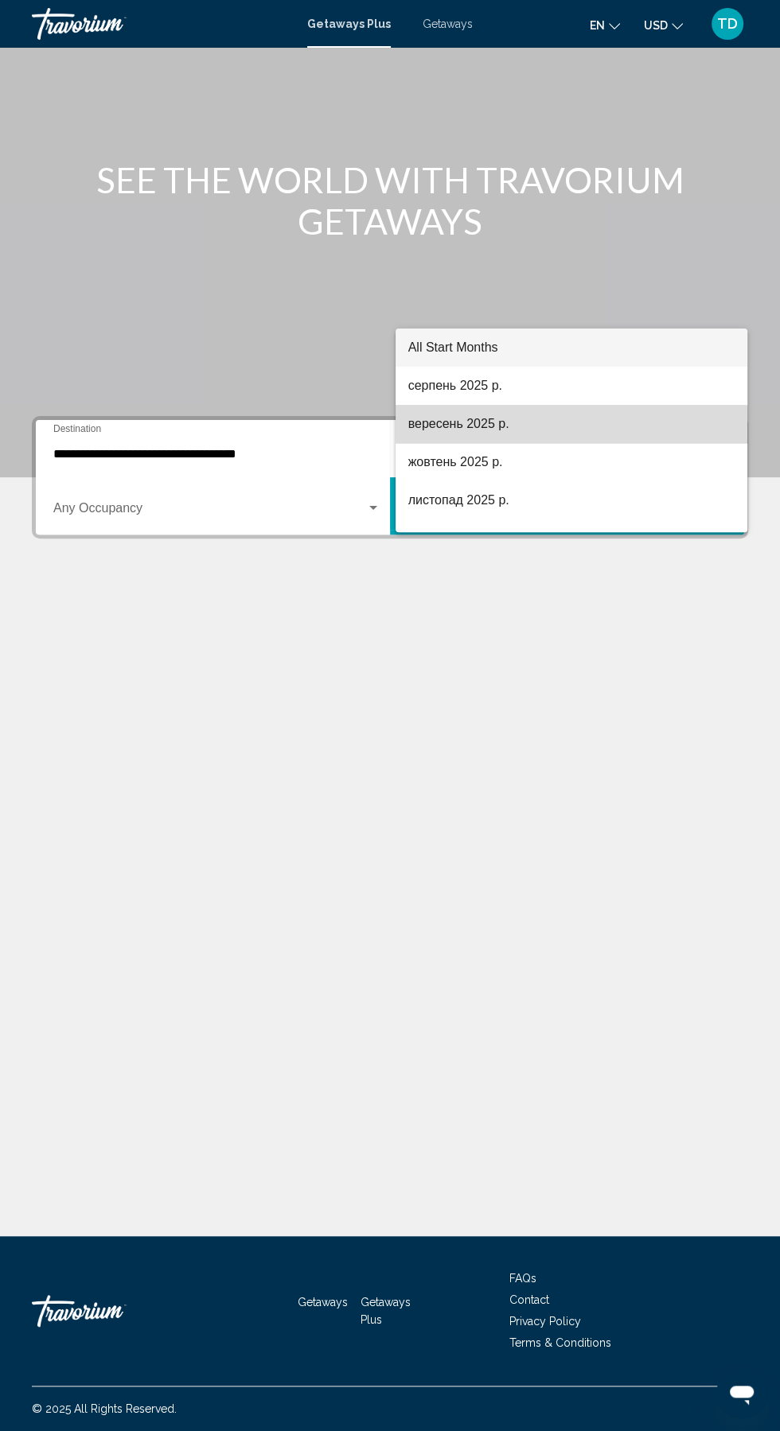
click at [570, 433] on span "вересень 2025 р." at bounding box center [571, 424] width 326 height 38
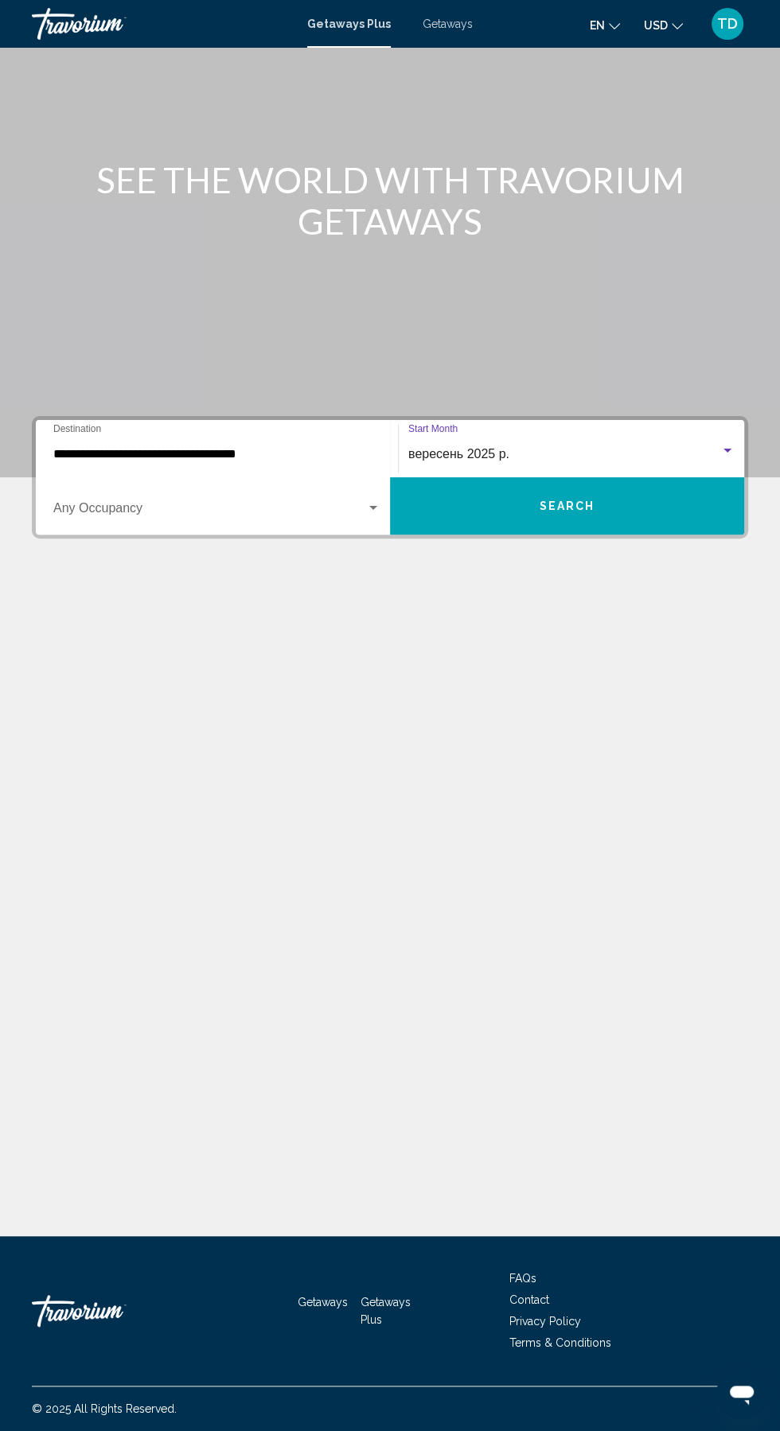
click at [263, 504] on span "Search widget" at bounding box center [209, 511] width 313 height 14
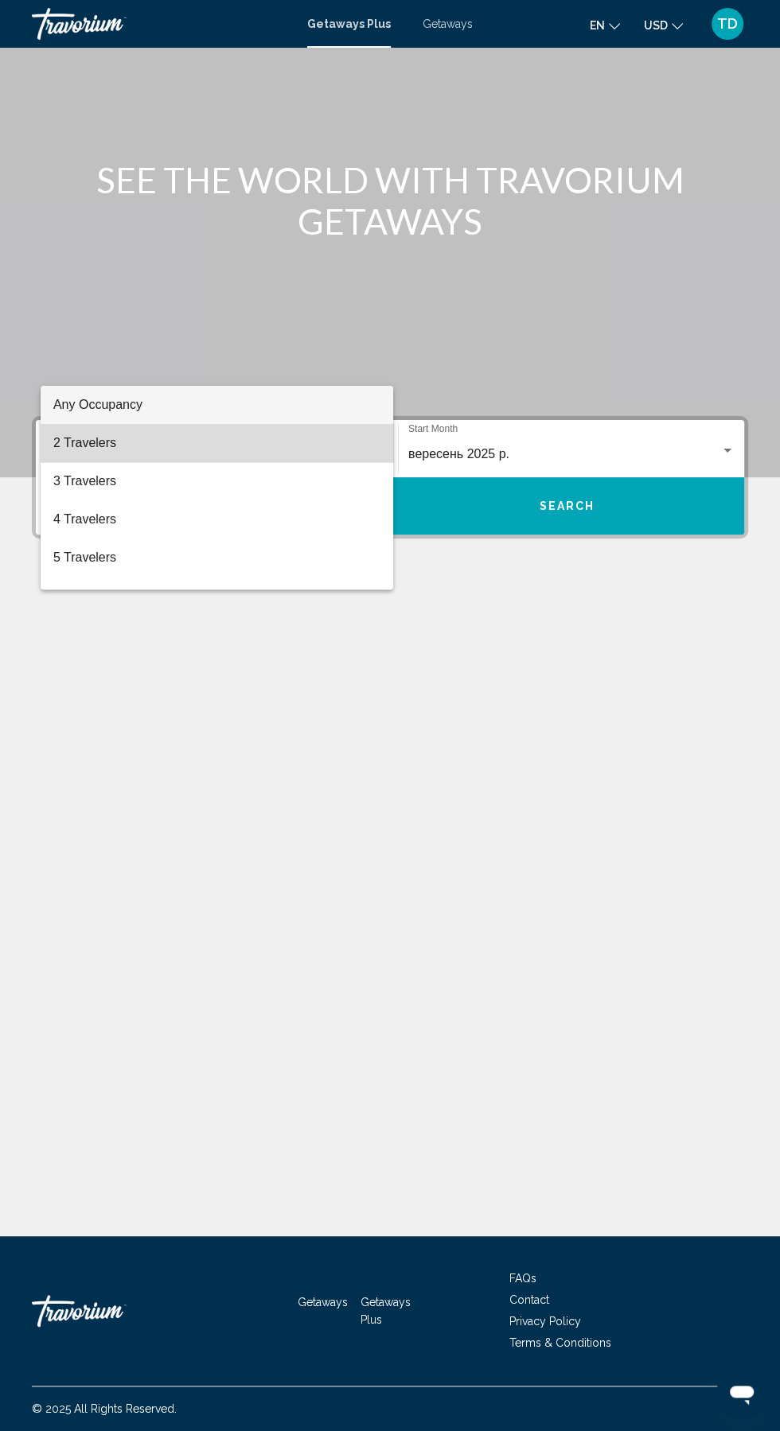
click at [257, 447] on span "2 Travelers" at bounding box center [216, 443] width 327 height 38
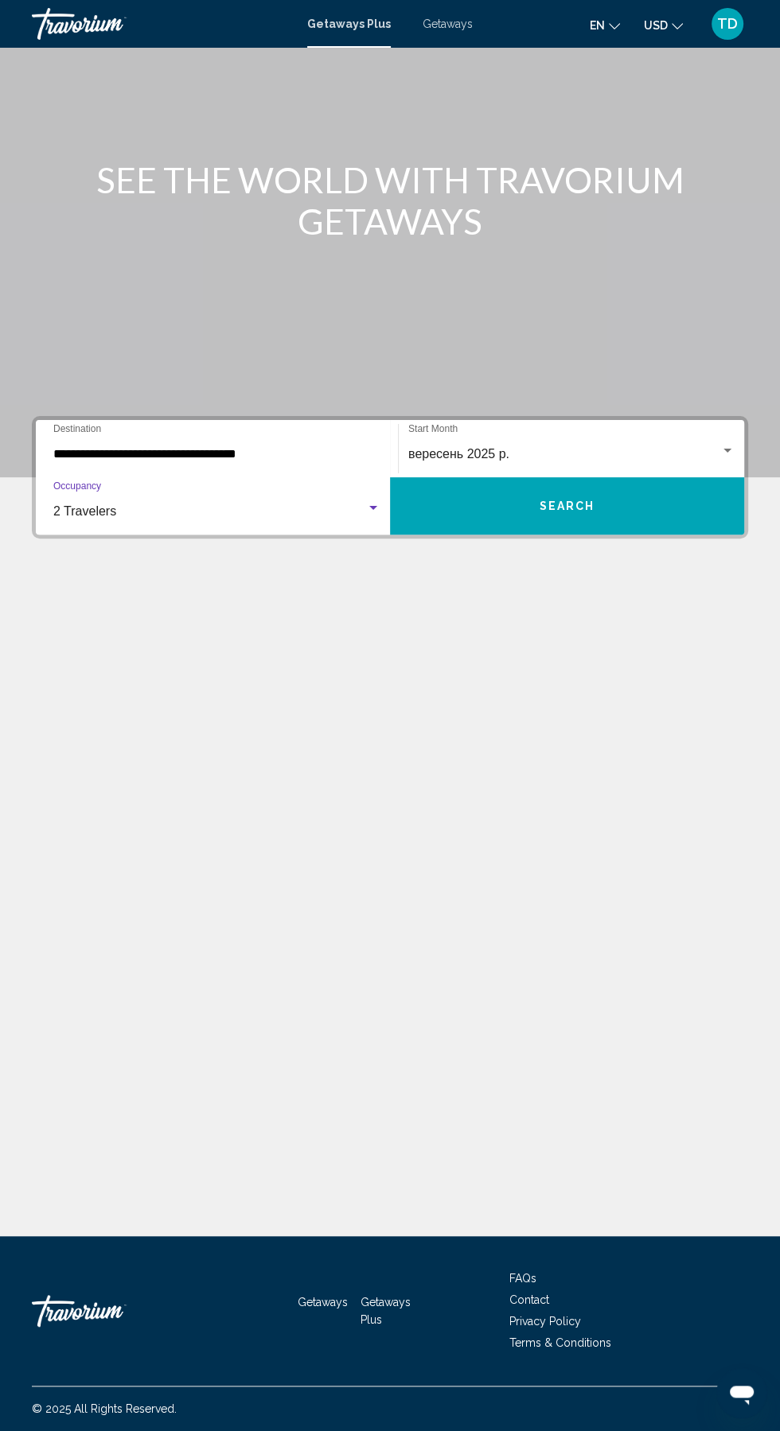
click at [645, 477] on button "Search" at bounding box center [567, 505] width 354 height 57
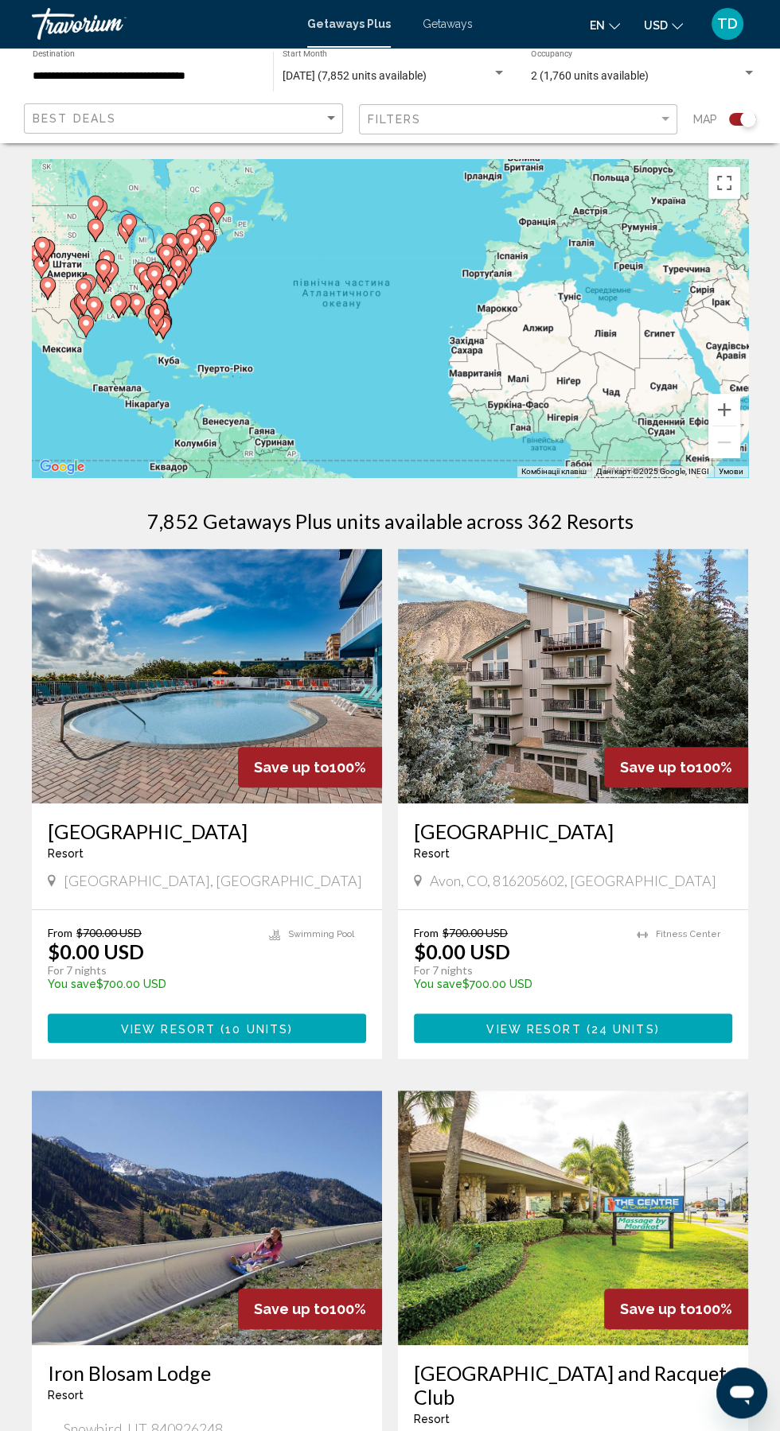
click at [202, 705] on img "Main content" at bounding box center [207, 676] width 350 height 255
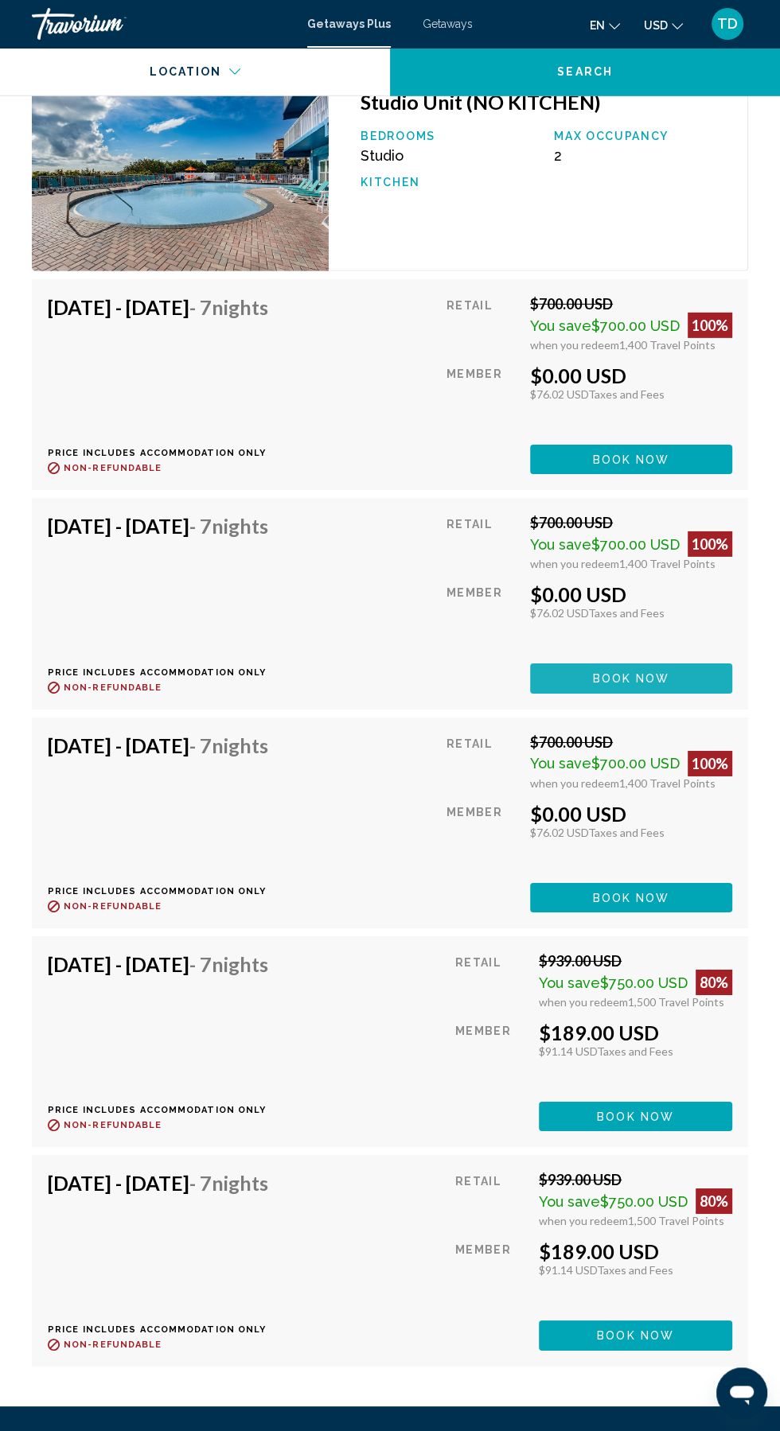
scroll to position [3337, 0]
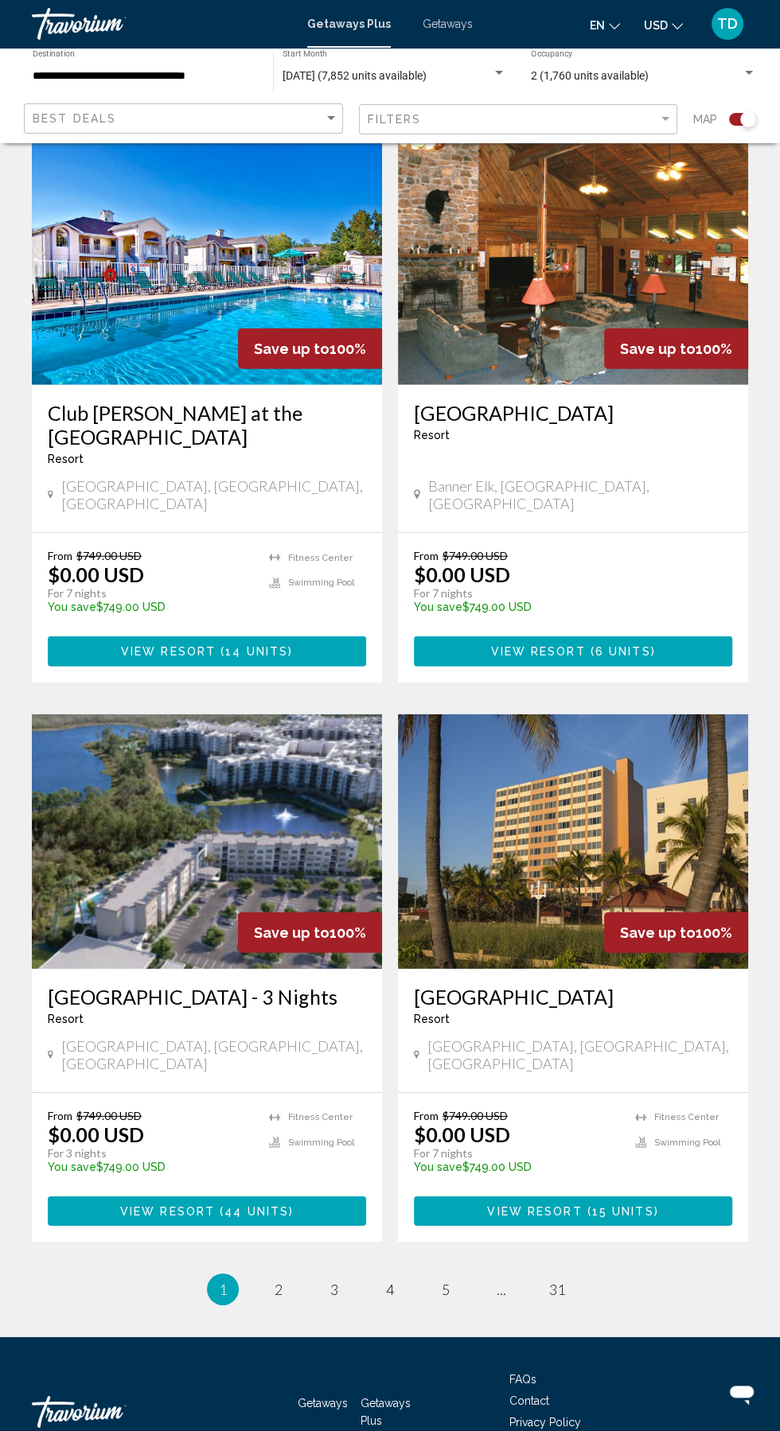
scroll to position [2641, 0]
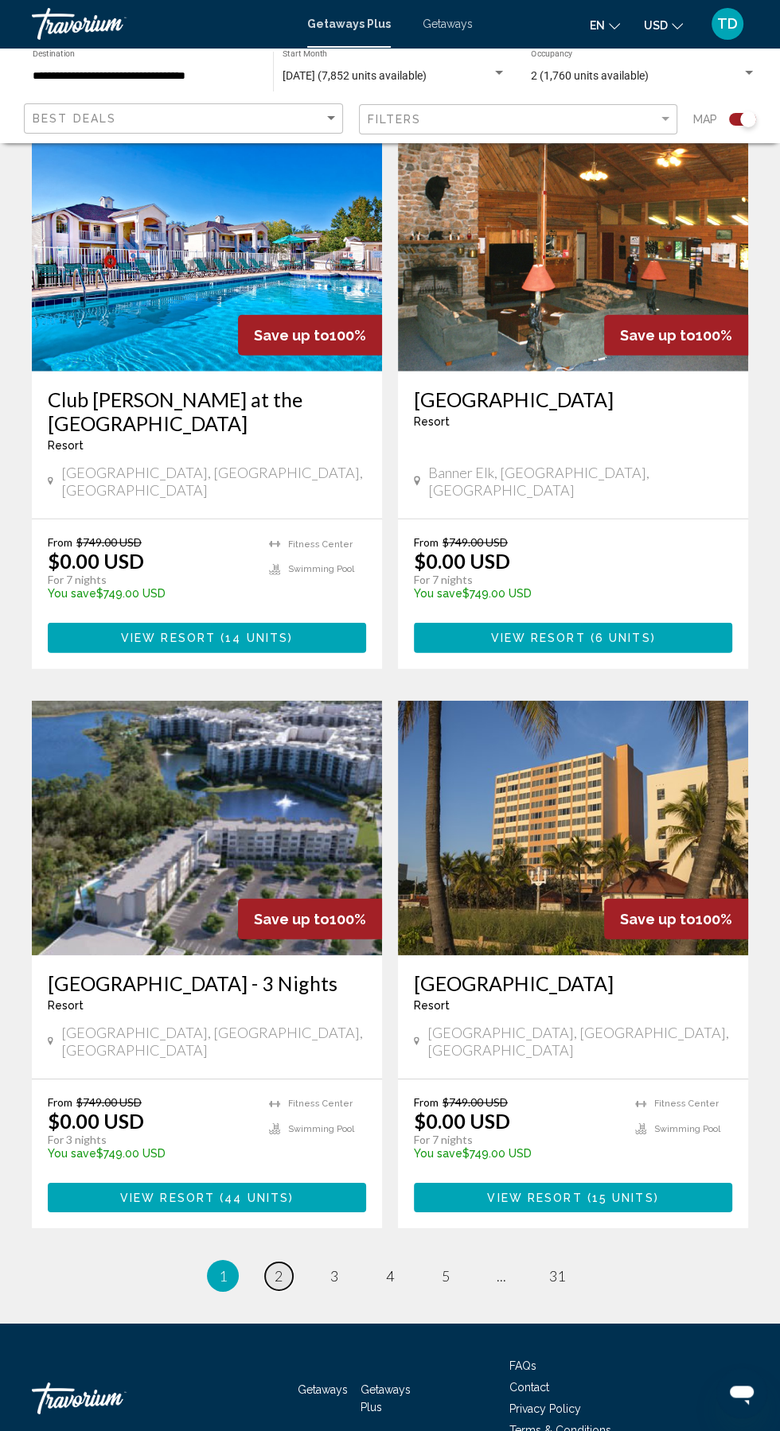
click at [278, 1267] on span "2" at bounding box center [278, 1276] width 8 height 18
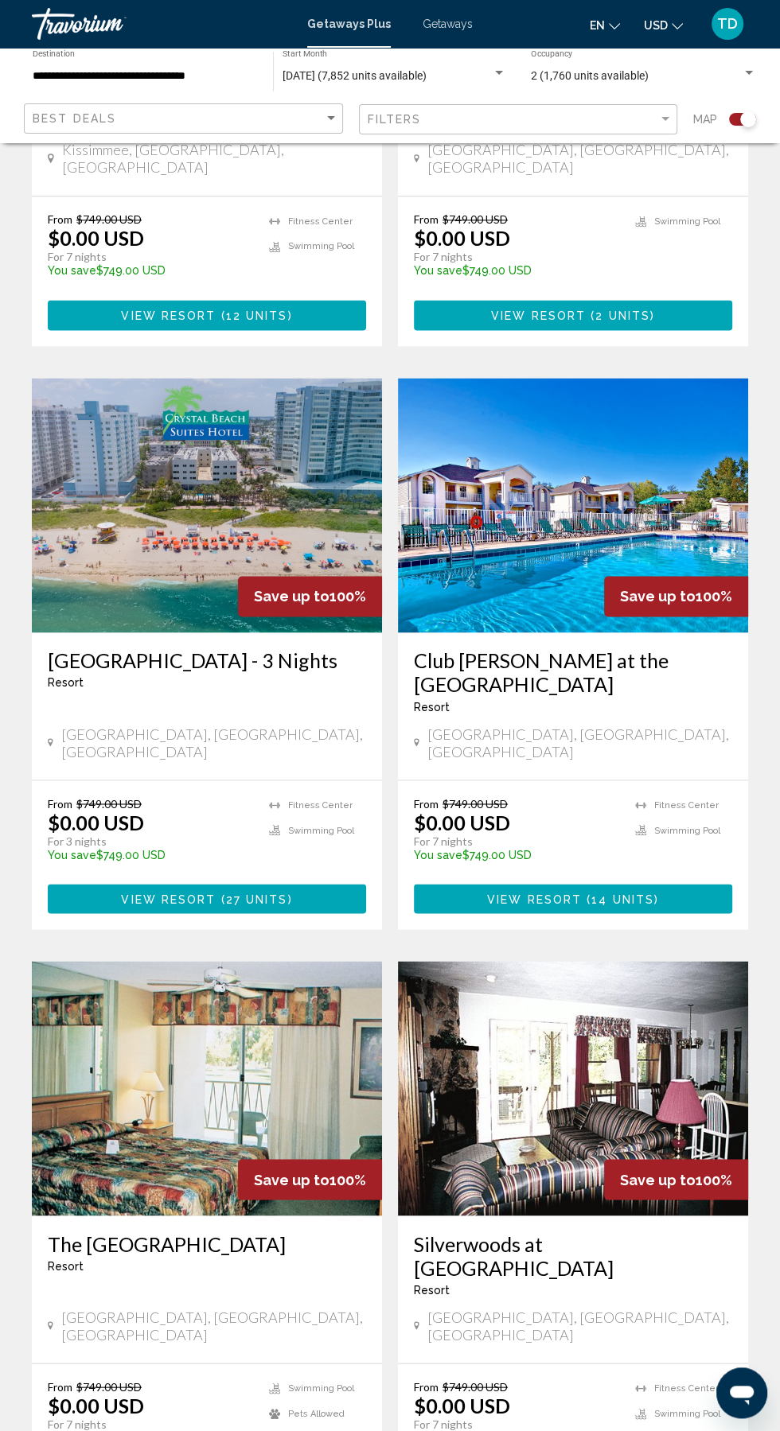
scroll to position [1337, 0]
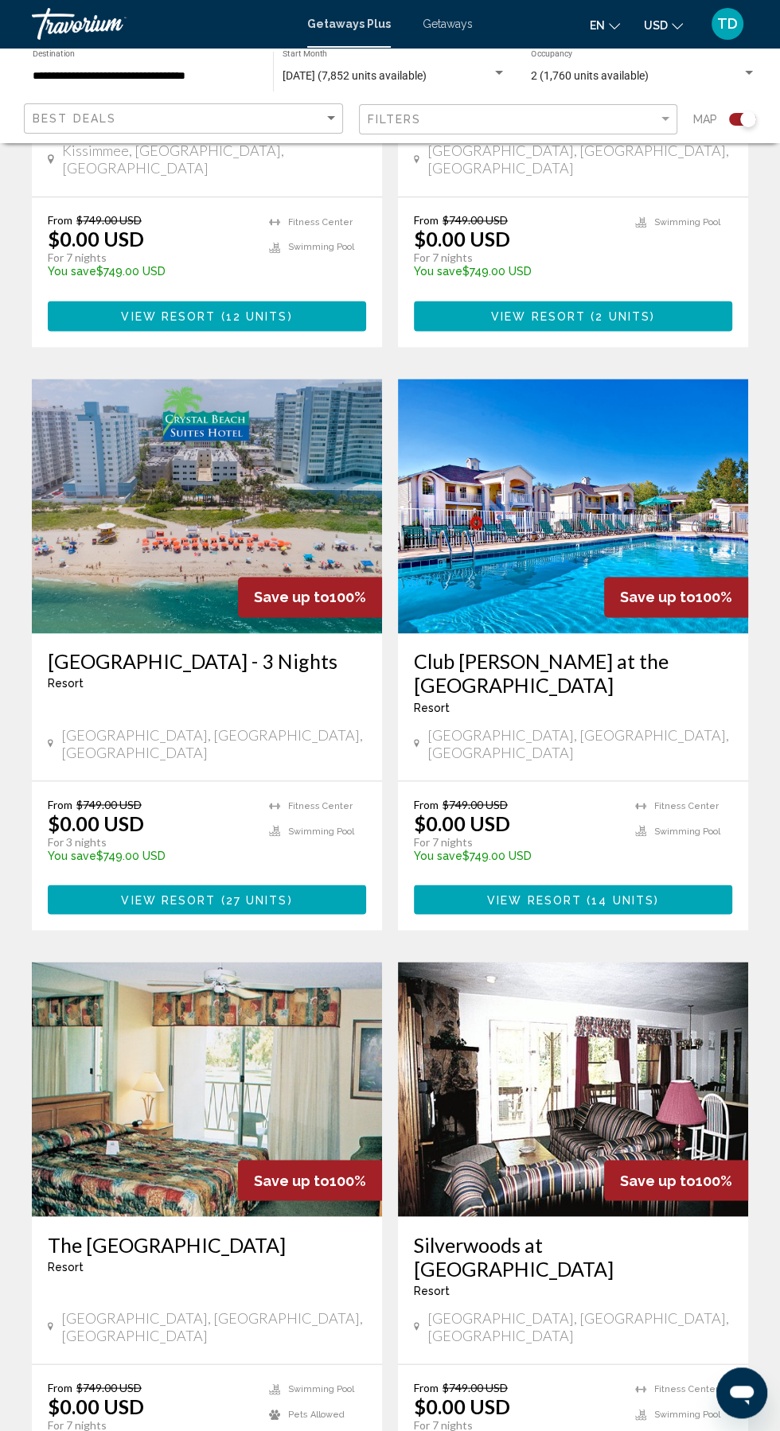
click at [263, 649] on h3 "[GEOGRAPHIC_DATA] - 3 Nights" at bounding box center [207, 661] width 318 height 24
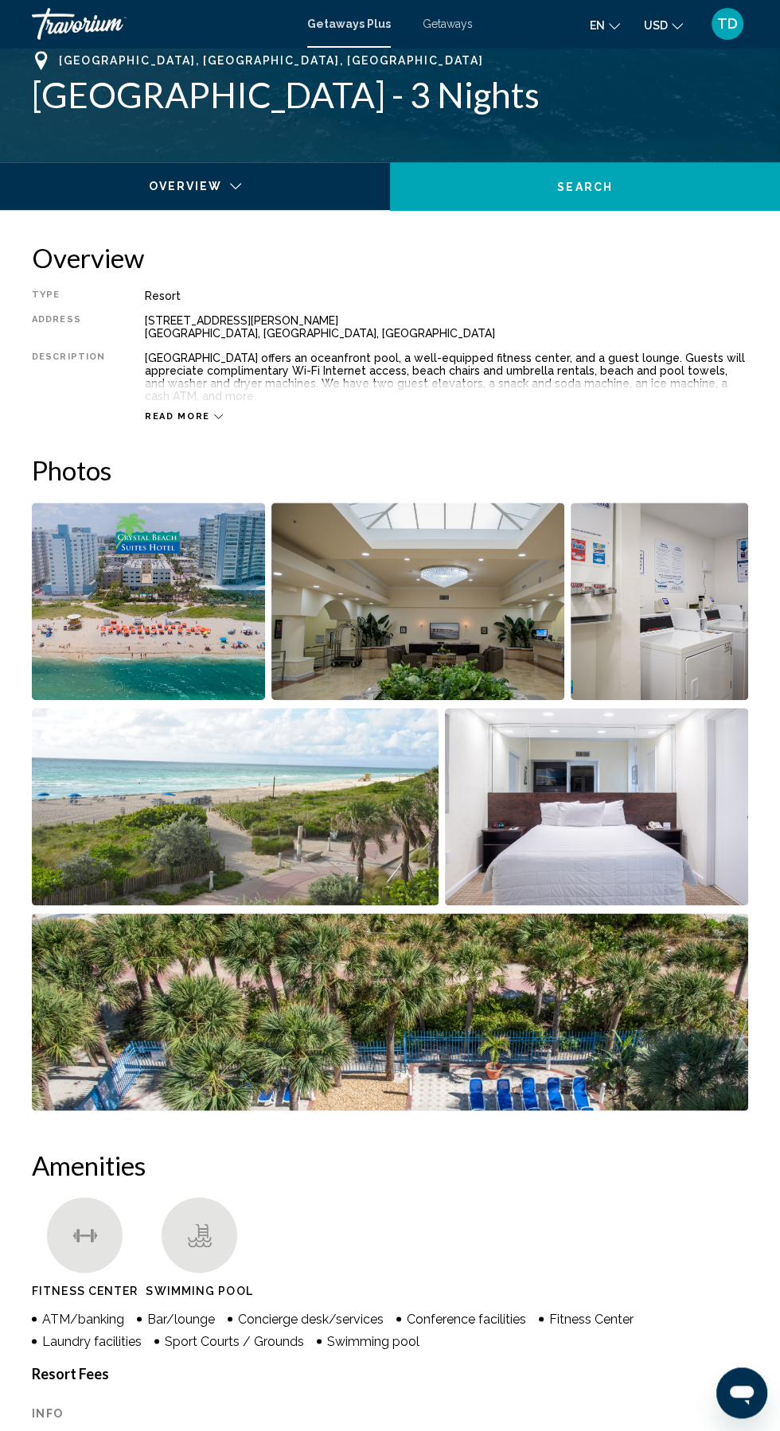
scroll to position [649, 0]
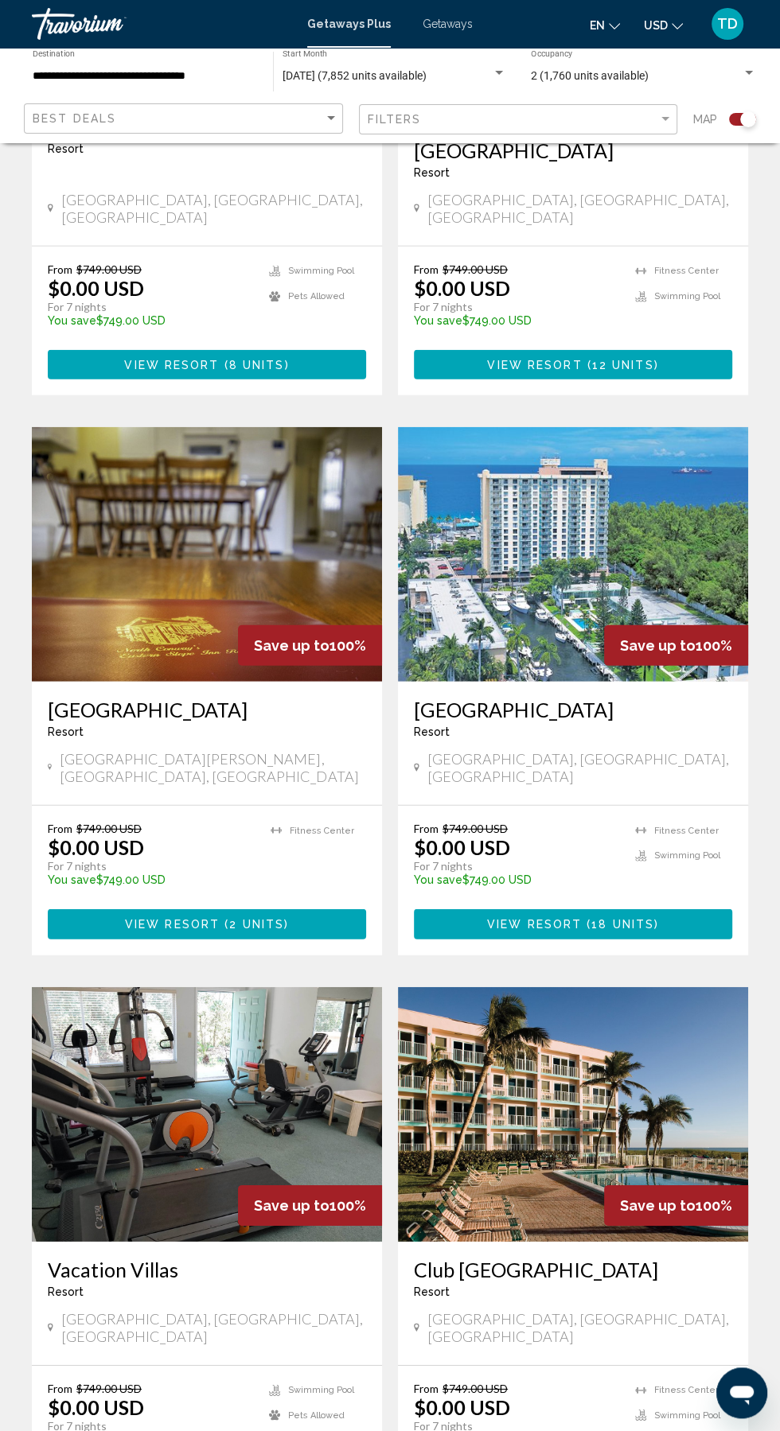
scroll to position [2674, 0]
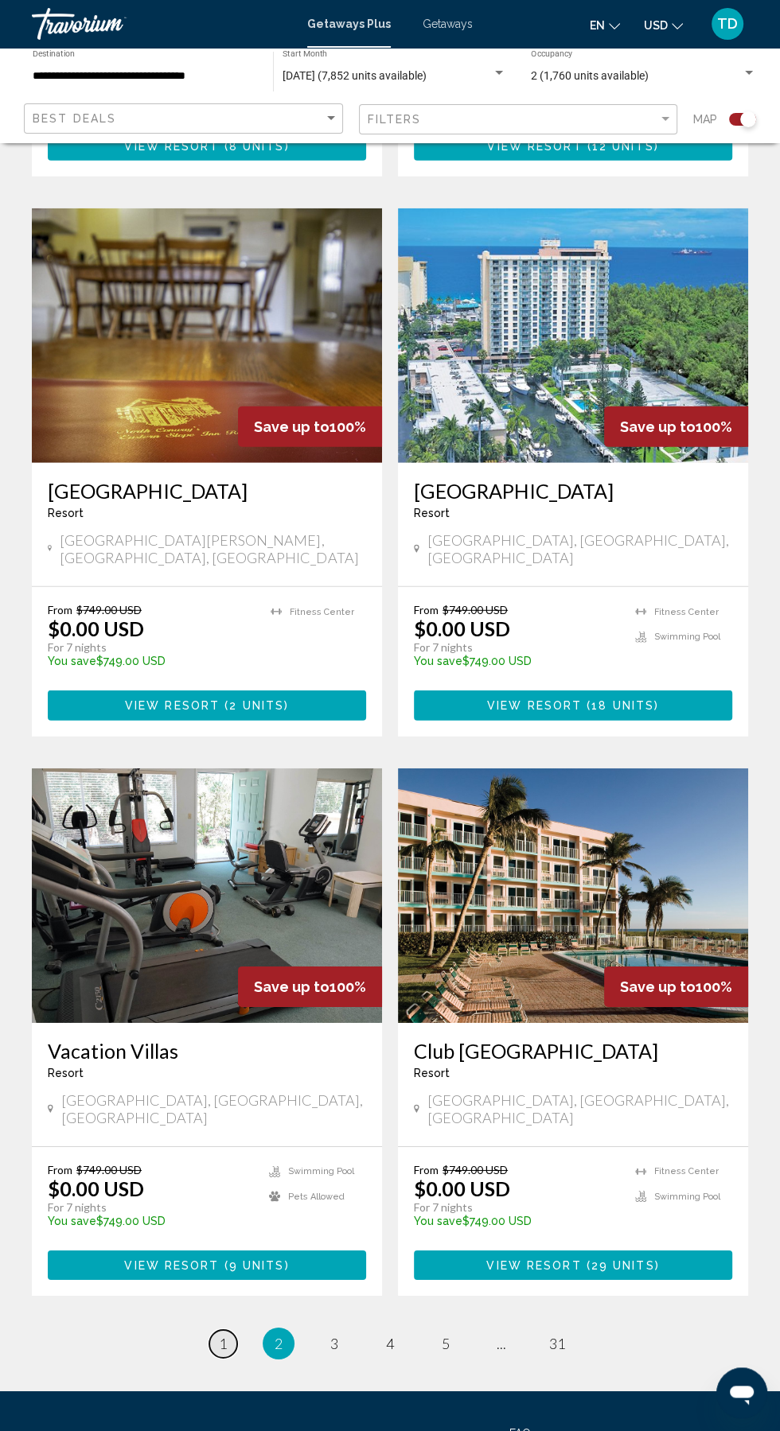
click at [223, 1335] on span "1" at bounding box center [223, 1344] width 8 height 18
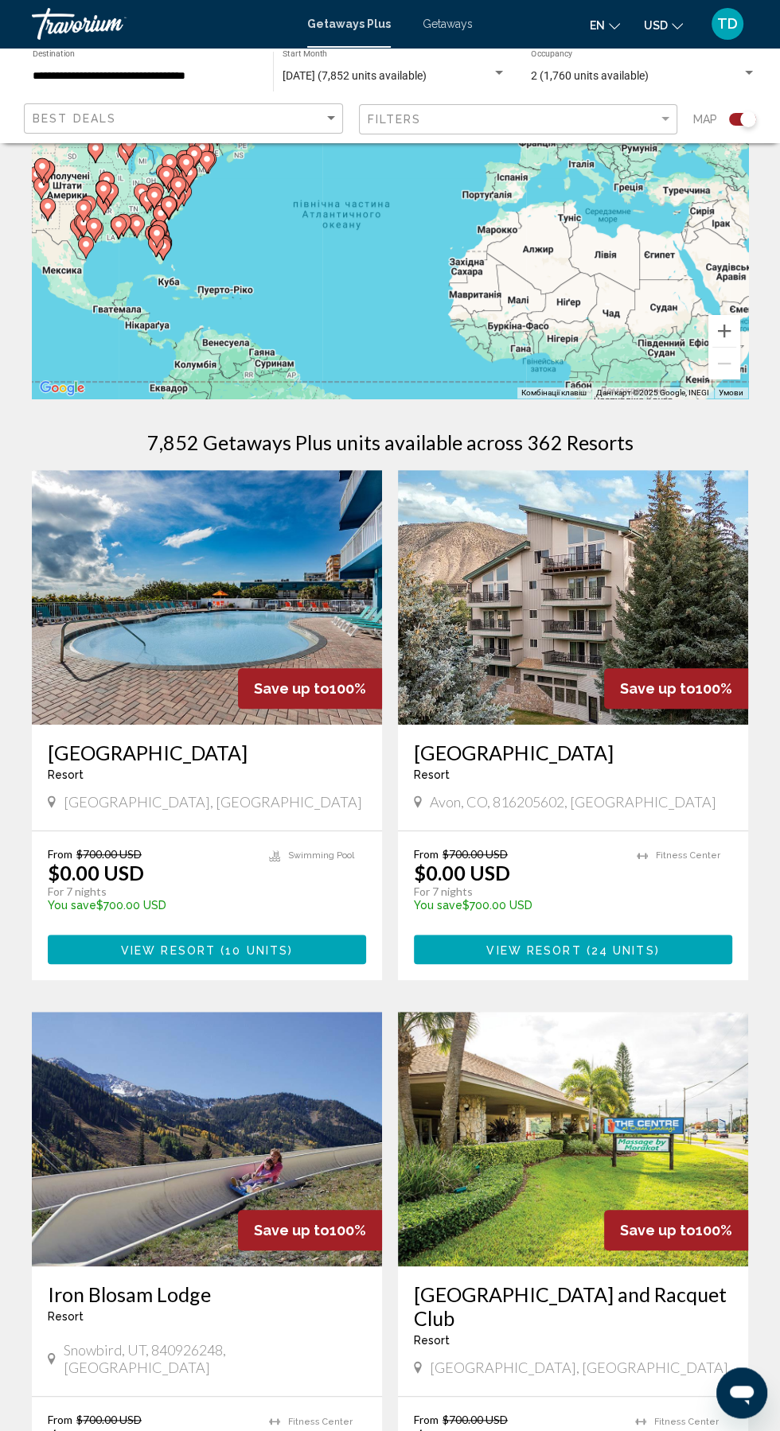
scroll to position [0, 0]
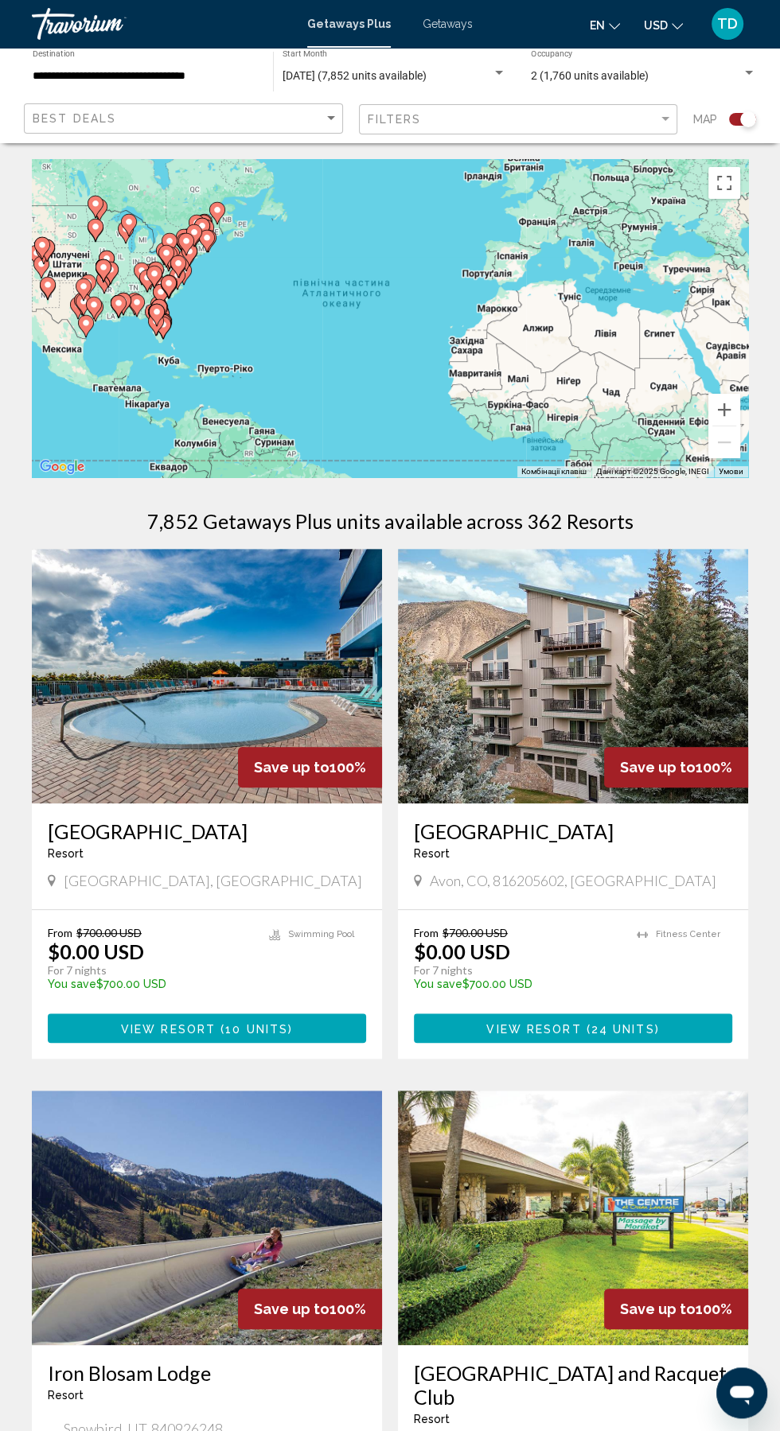
click at [295, 666] on img "Main content" at bounding box center [207, 676] width 350 height 255
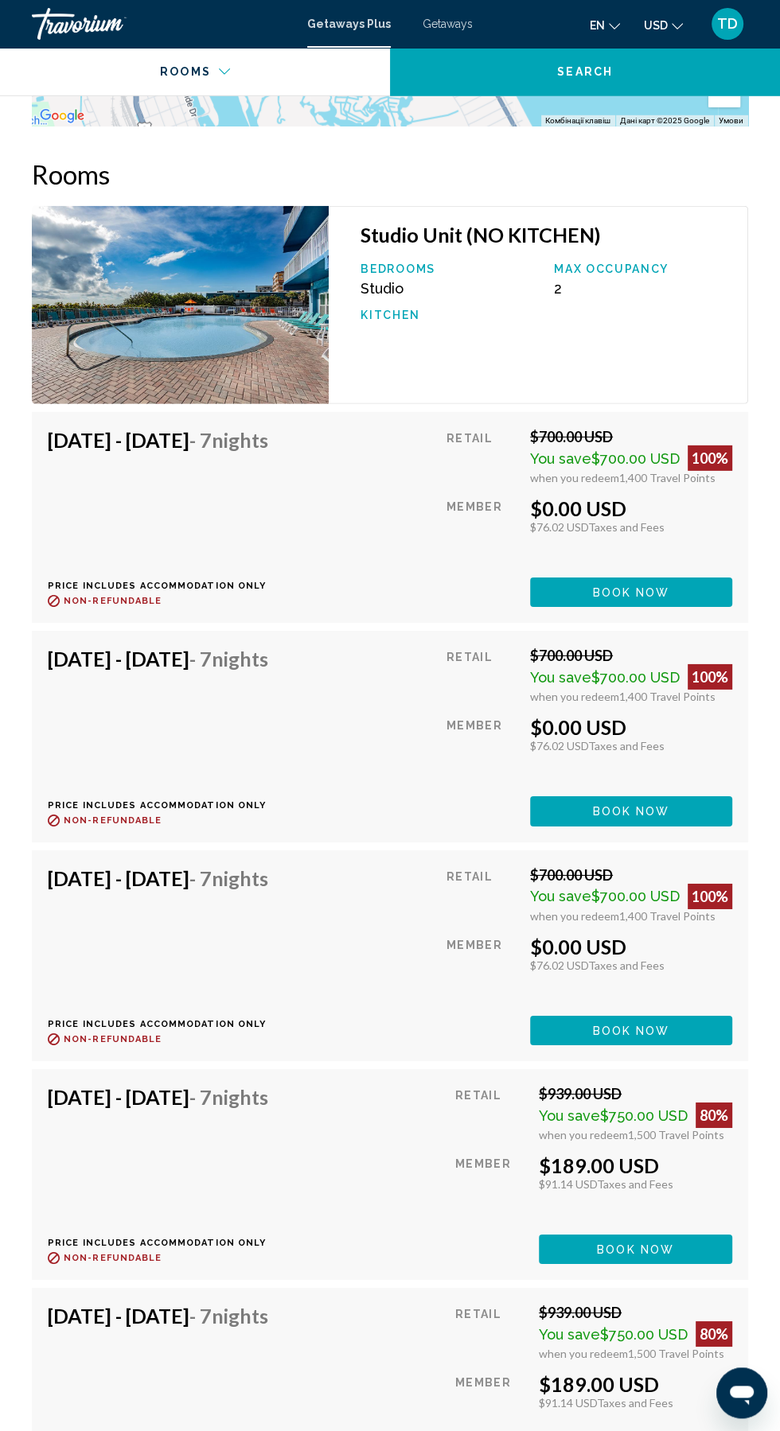
scroll to position [3061, 0]
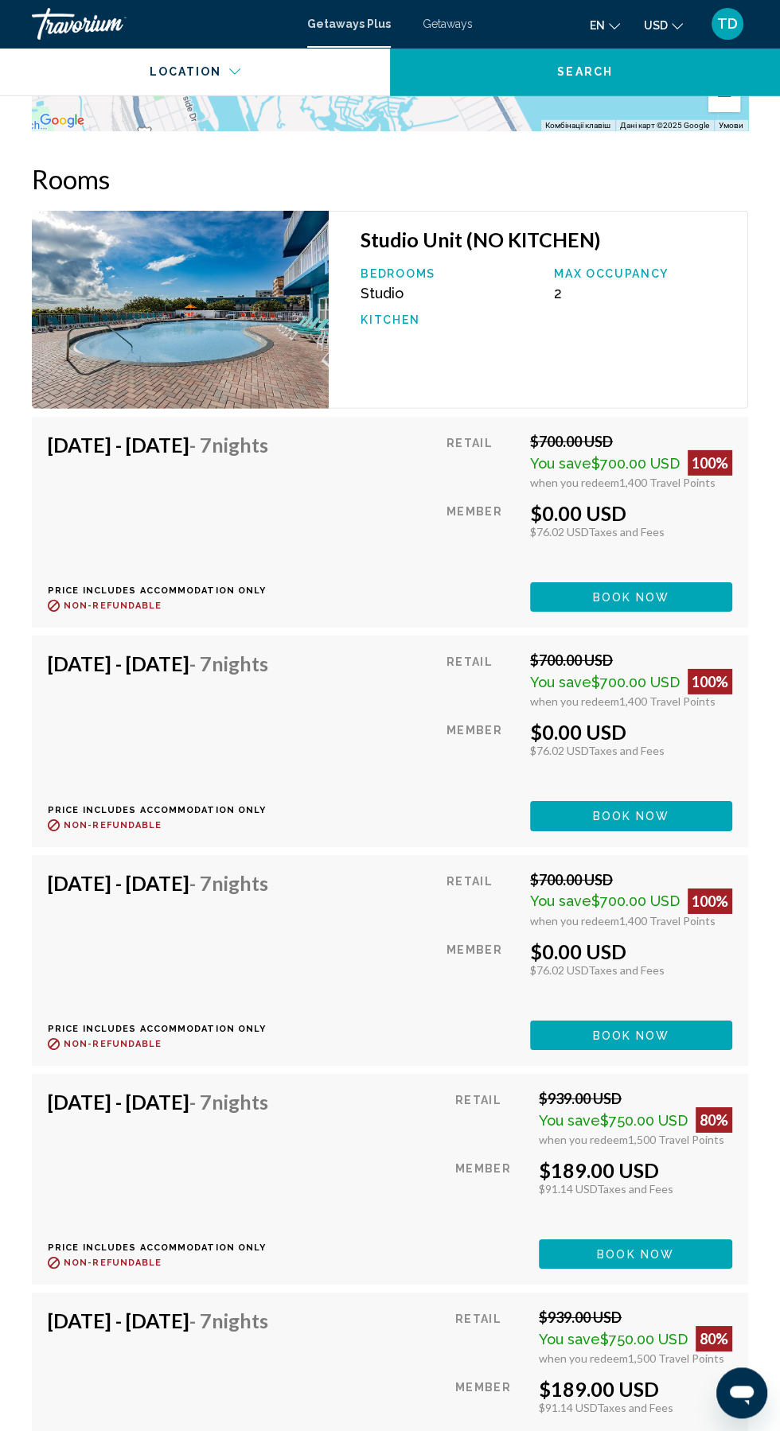
click at [583, 455] on span "You save" at bounding box center [560, 463] width 61 height 17
click at [280, 586] on p "Price includes accommodation only" at bounding box center [164, 591] width 232 height 10
click at [696, 582] on button "Book now" at bounding box center [631, 596] width 202 height 29
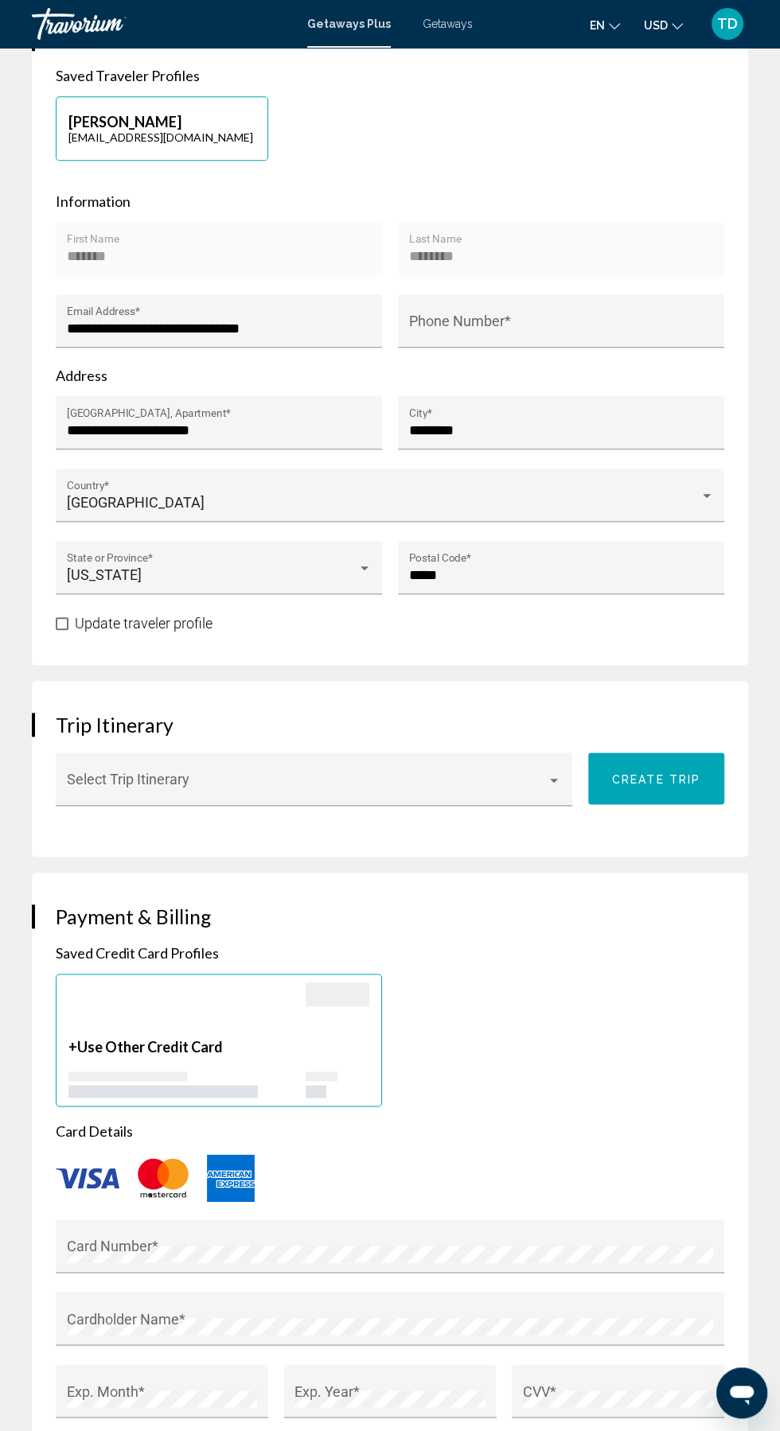
scroll to position [740, 0]
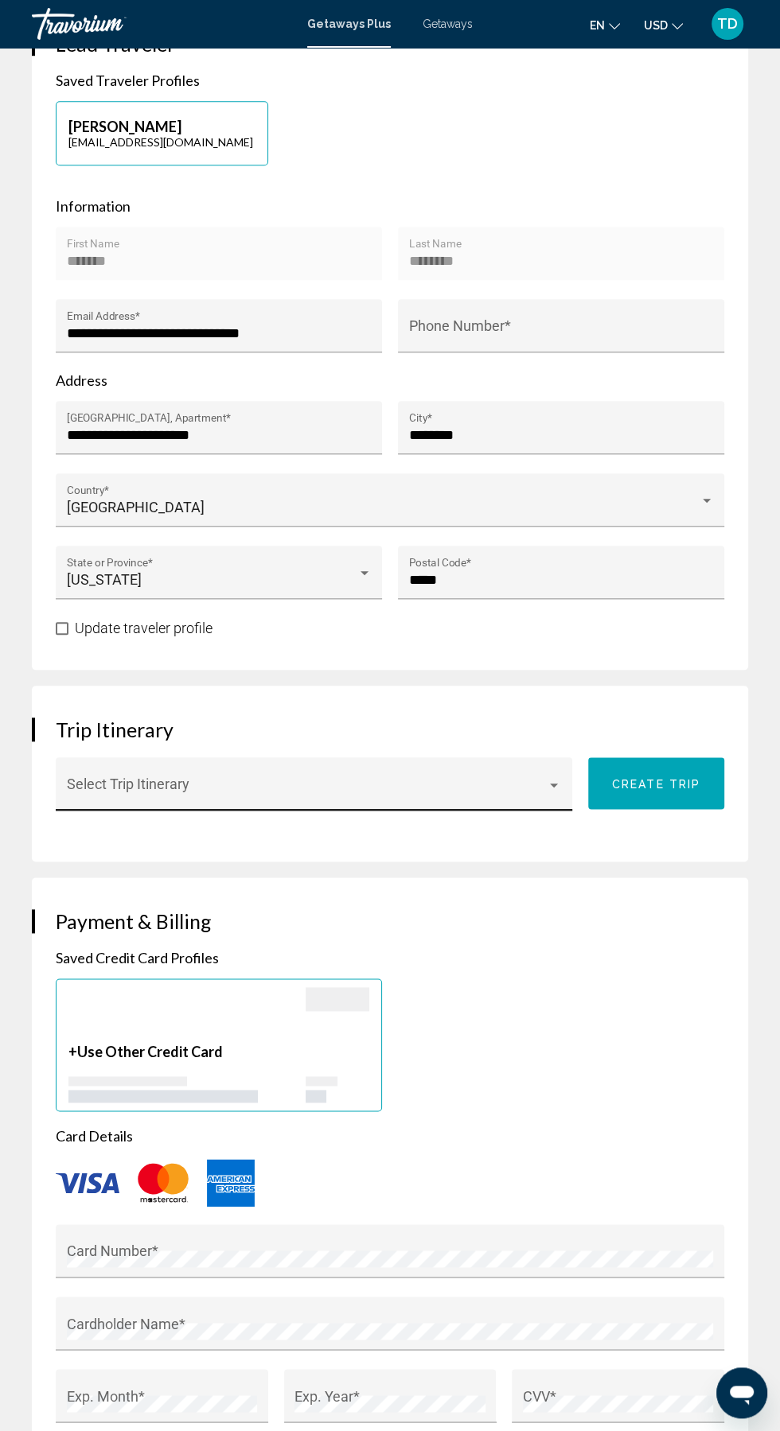
click at [533, 792] on span "Main content" at bounding box center [307, 792] width 481 height 16
click at [612, 976] on div at bounding box center [390, 715] width 780 height 1431
click at [479, 784] on span "Main content" at bounding box center [307, 792] width 481 height 16
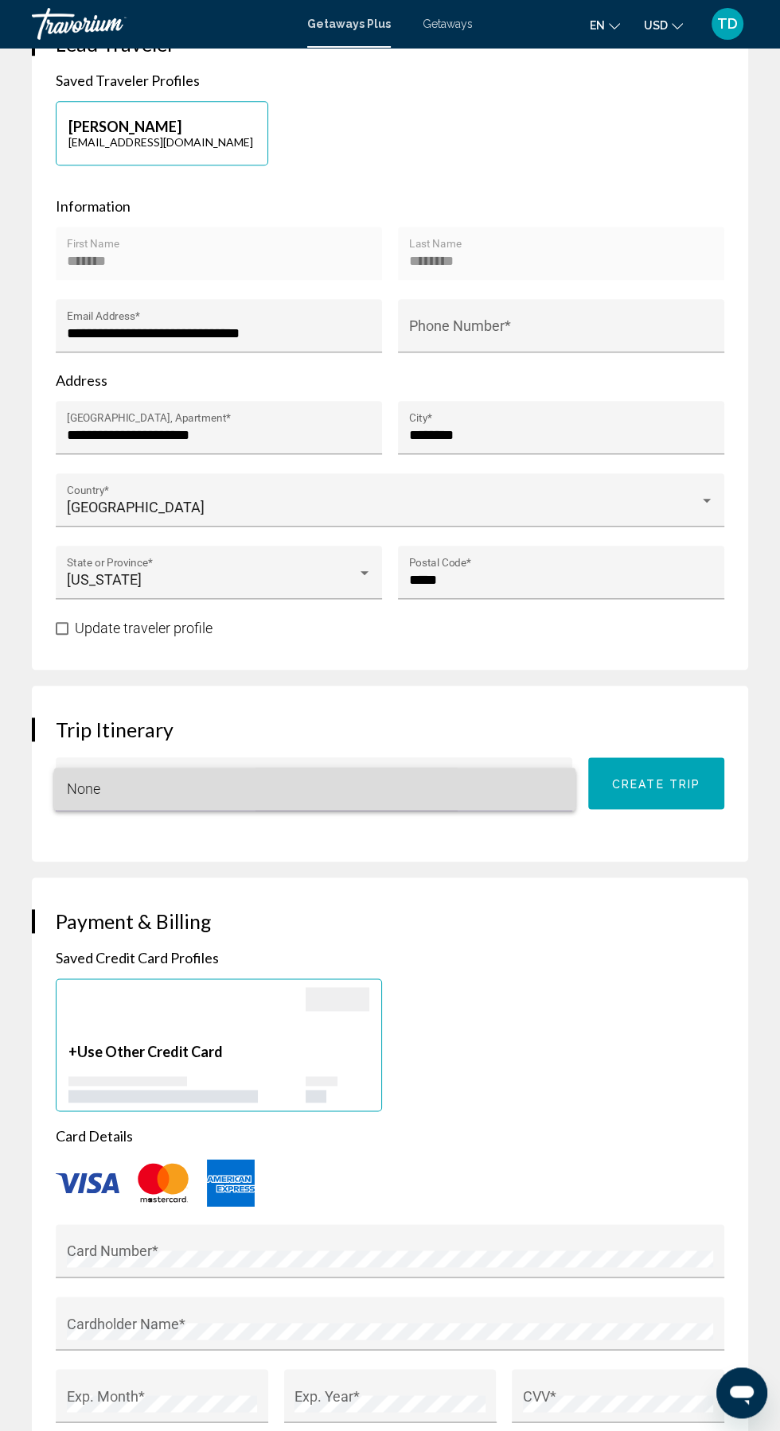
click at [470, 802] on span "None" at bounding box center [315, 789] width 496 height 43
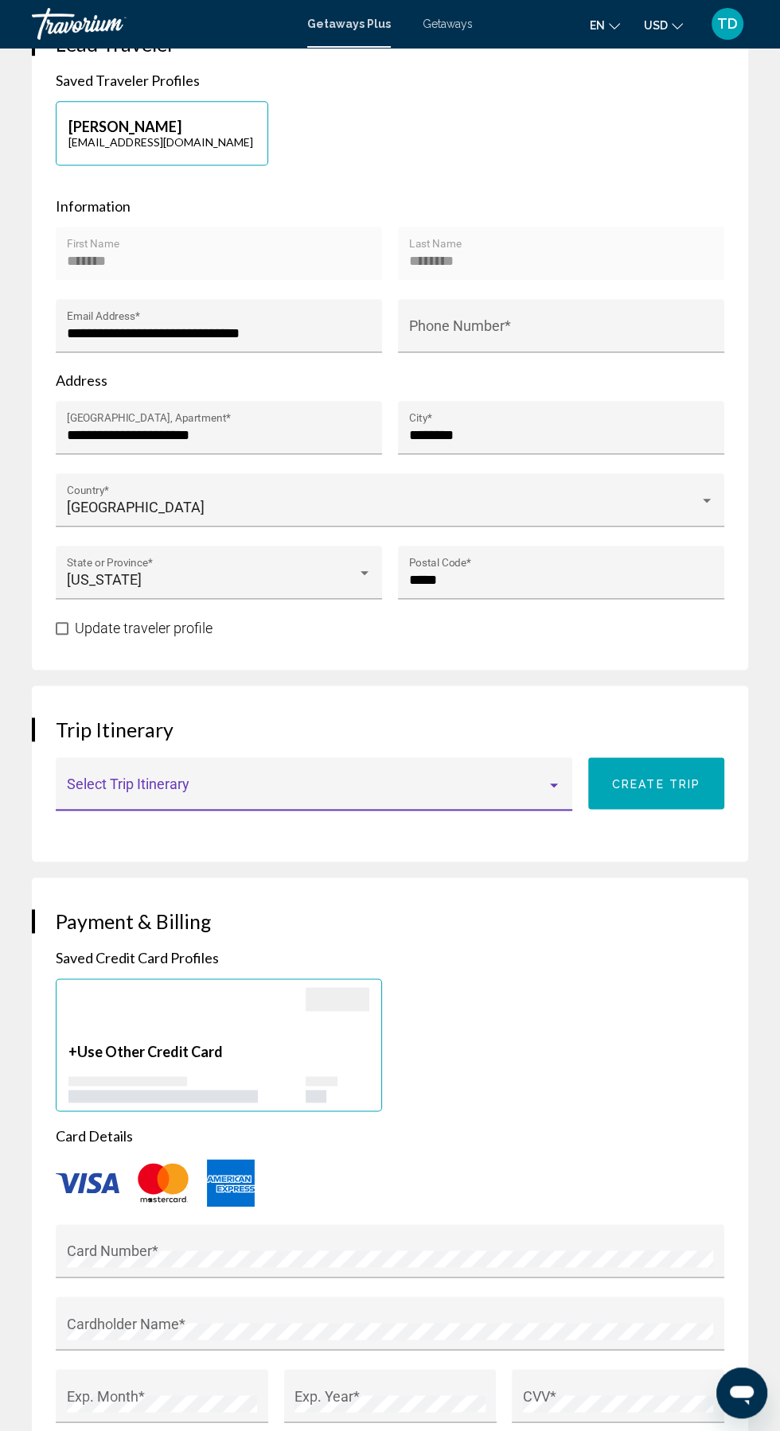
click at [477, 784] on span "Main content" at bounding box center [307, 792] width 481 height 16
click at [621, 1028] on div at bounding box center [390, 715] width 780 height 1431
click at [496, 787] on span "Main content" at bounding box center [307, 792] width 481 height 16
click at [599, 983] on div at bounding box center [390, 715] width 780 height 1431
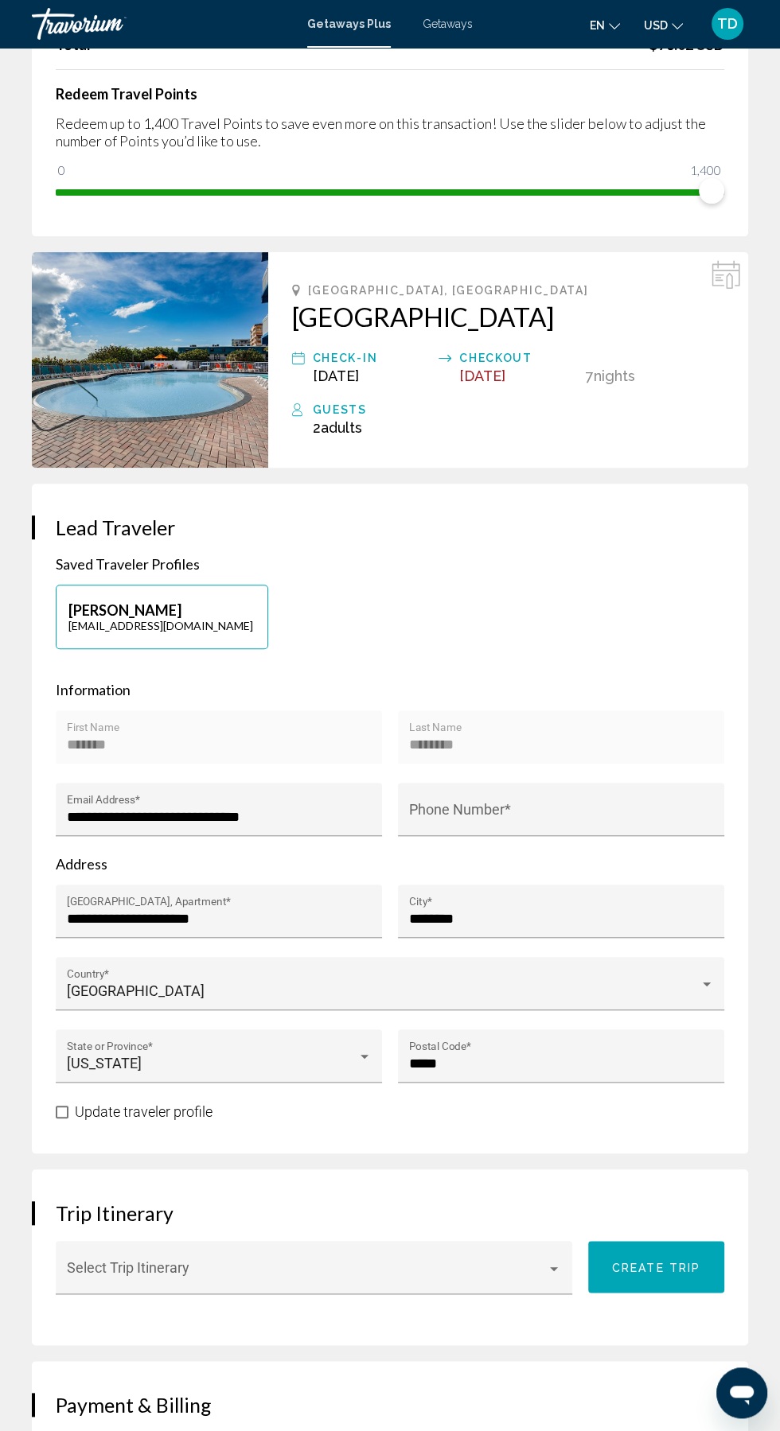
scroll to position [255, 0]
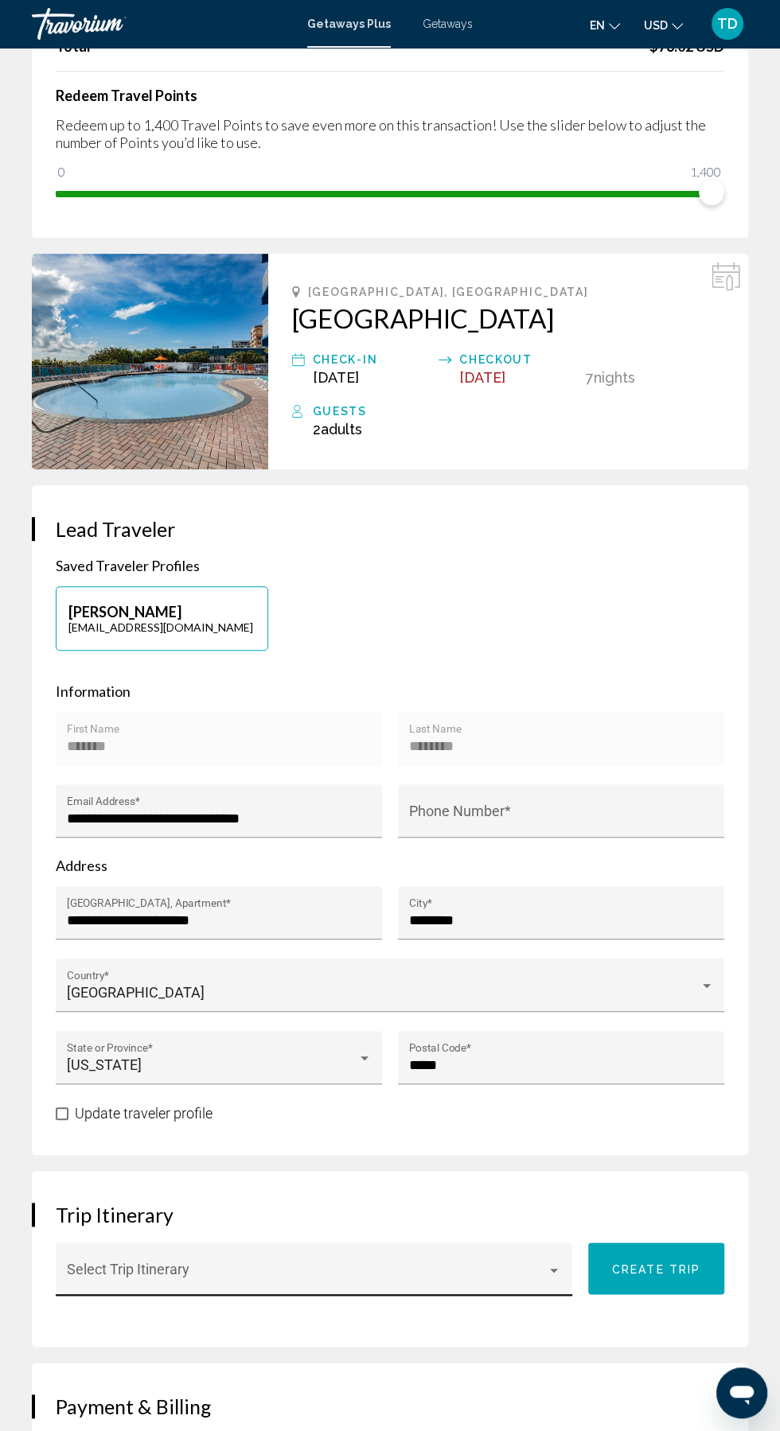
click at [474, 1274] on span "Main content" at bounding box center [307, 1277] width 481 height 16
click at [484, 1295] on span "None" at bounding box center [315, 1274] width 496 height 43
click at [391, 1278] on span "Main content" at bounding box center [307, 1277] width 481 height 16
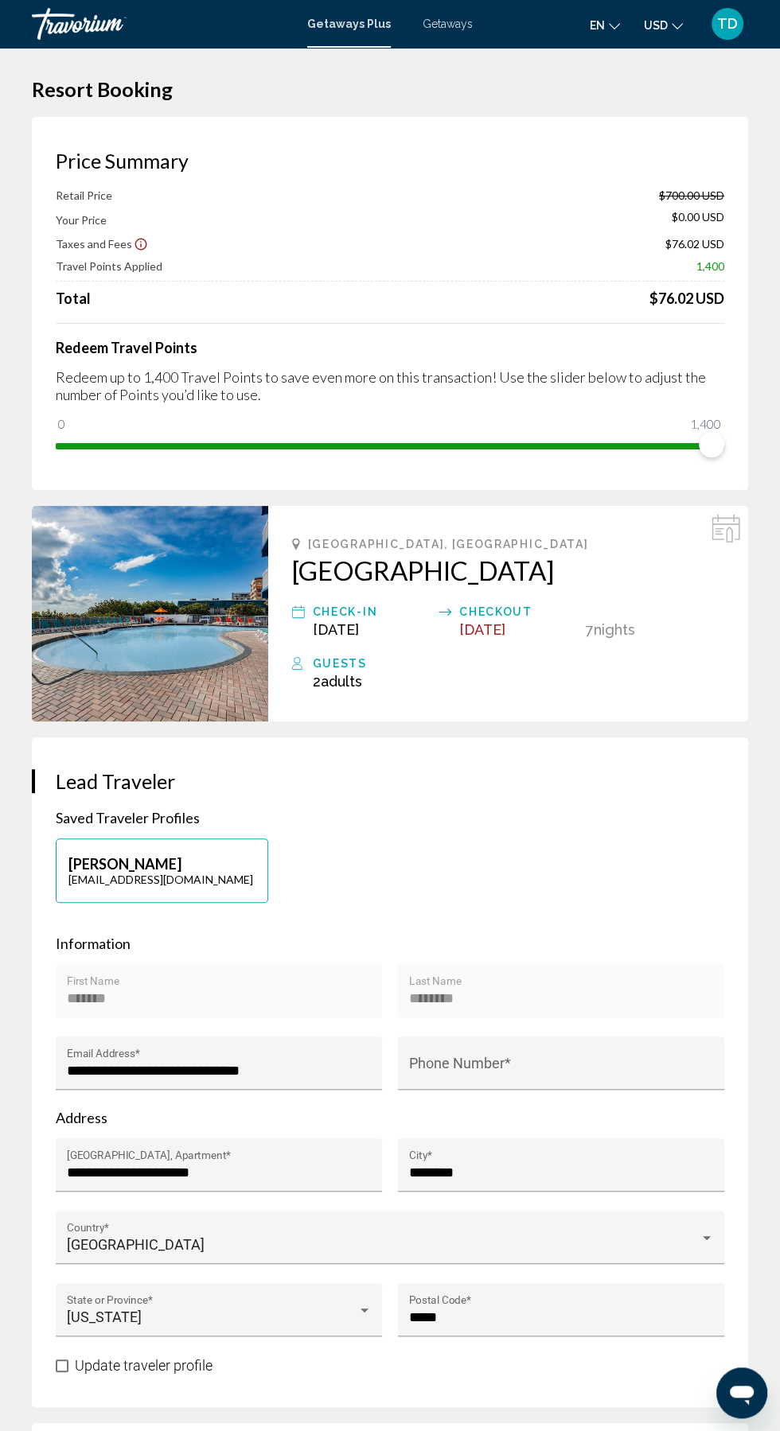
scroll to position [0, 0]
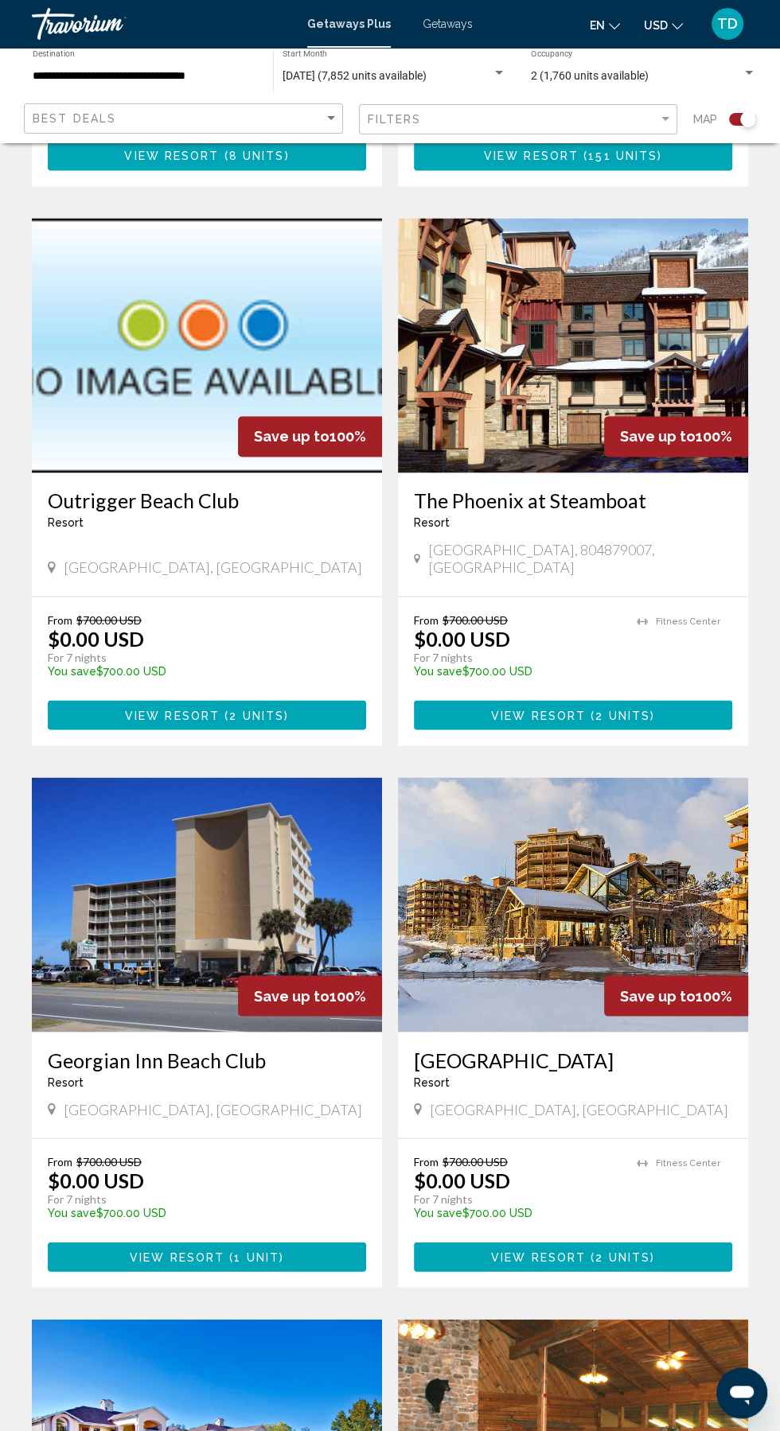
scroll to position [1469, 0]
